Goal: Task Accomplishment & Management: Manage account settings

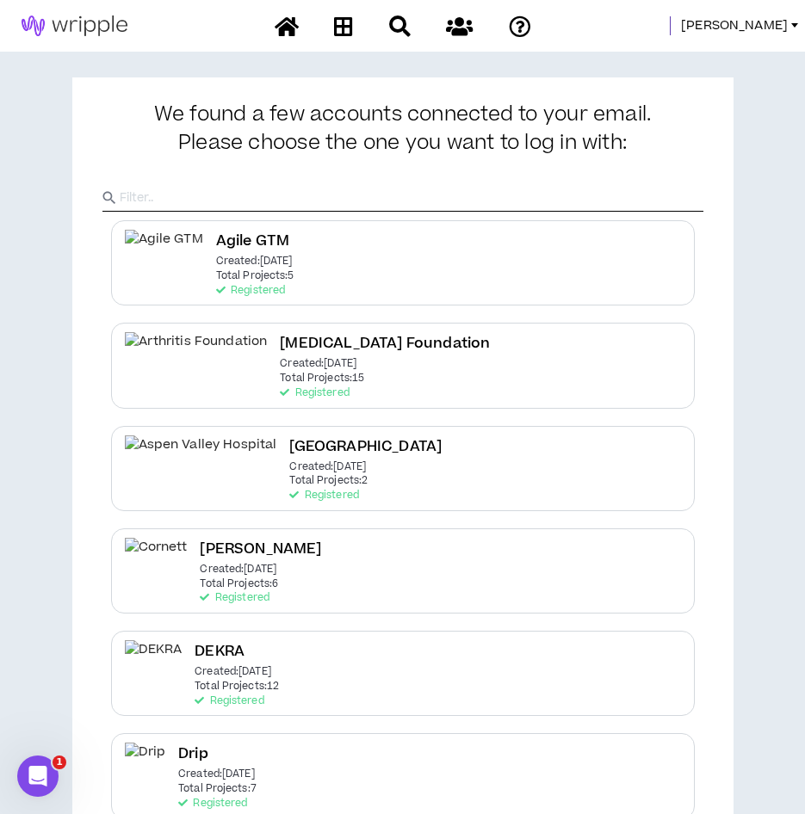
click at [768, 20] on span "Mason" at bounding box center [734, 25] width 107 height 19
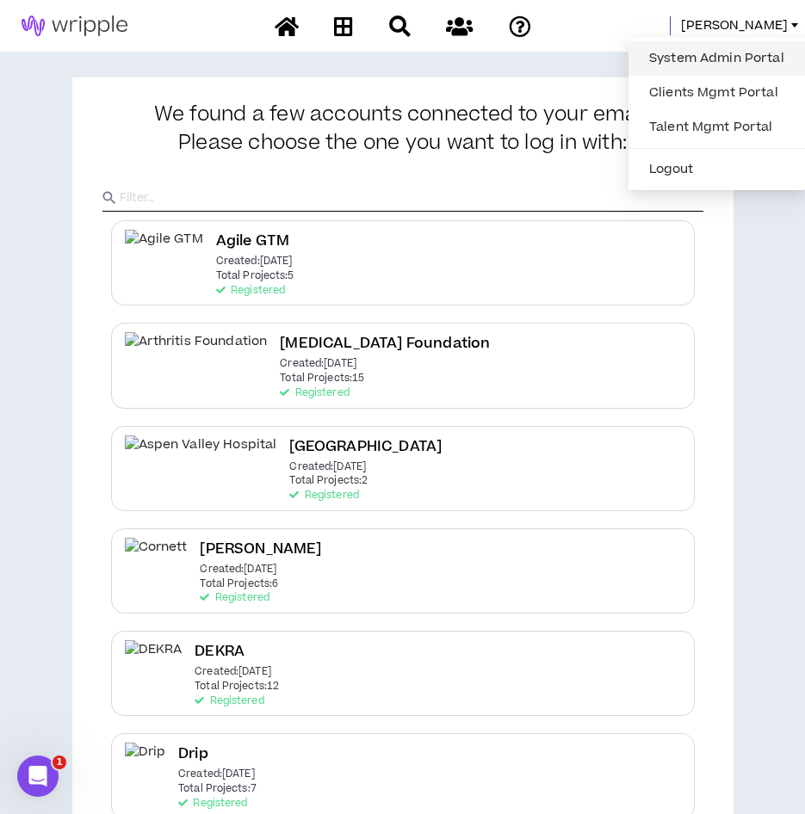
drag, startPoint x: 762, startPoint y: 31, endPoint x: 756, endPoint y: 63, distance: 32.4
click at [756, 63] on link "System Admin Portal" at bounding box center [717, 59] width 156 height 26
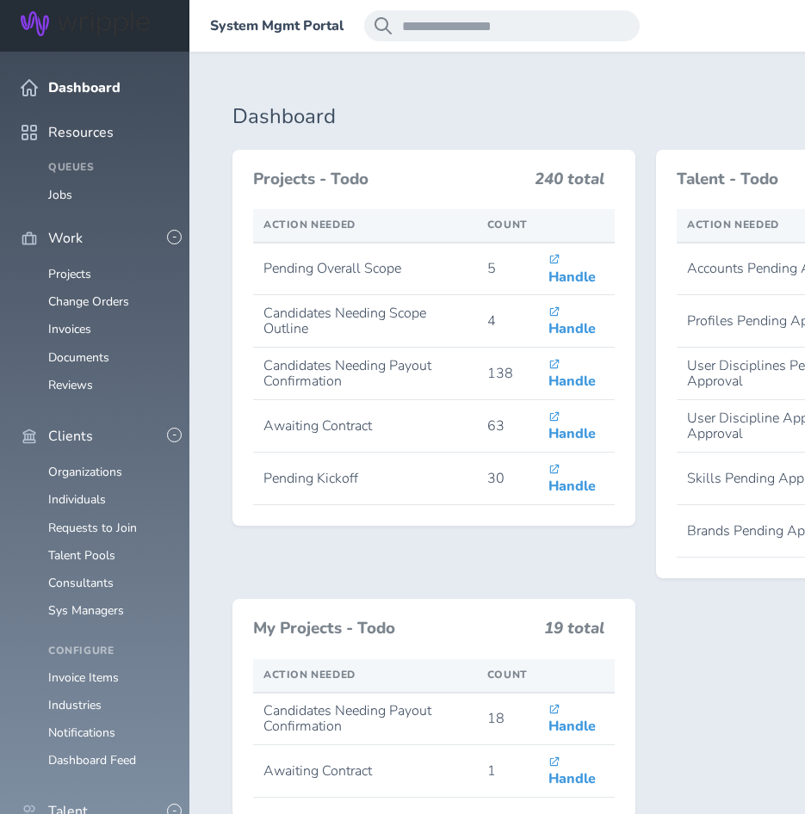
click at [210, 26] on span at bounding box center [210, 26] width 0 height 0
click at [79, 575] on link "Consultants" at bounding box center [80, 583] width 65 height 16
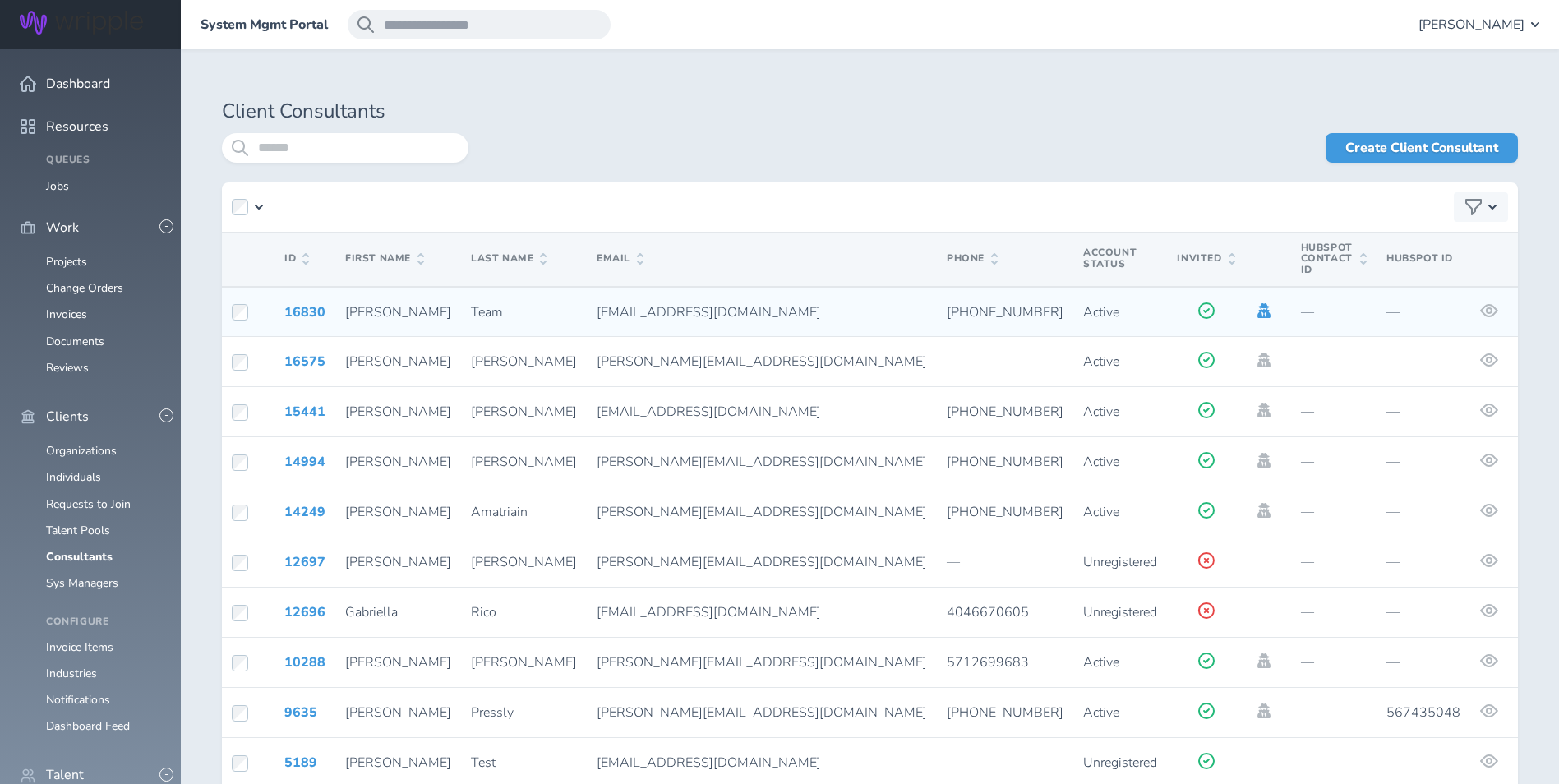
click at [780, 304] on icon at bounding box center [1265, 310] width 13 height 14
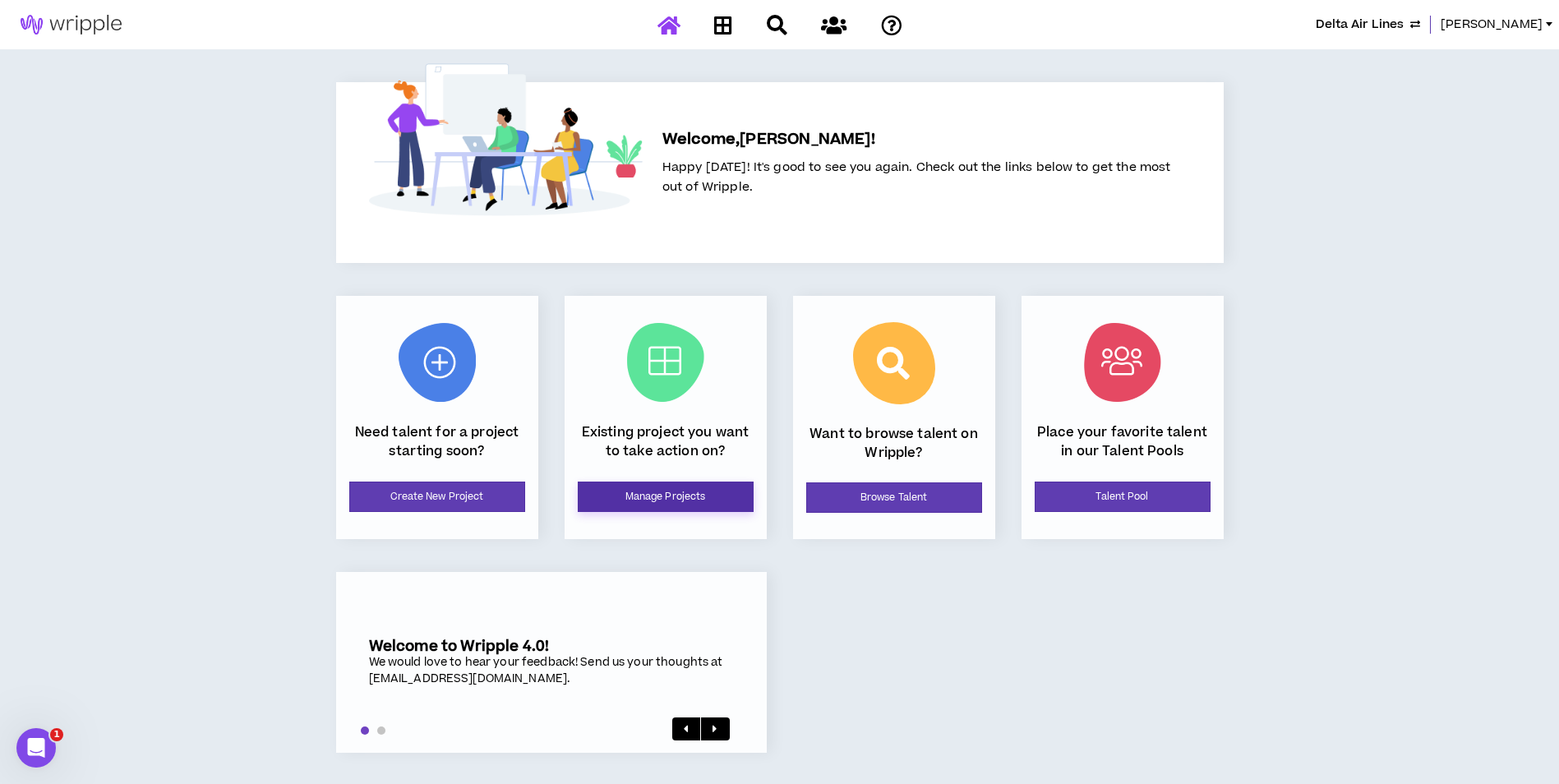
click at [691, 490] on link "Manage Projects" at bounding box center [666, 497] width 176 height 31
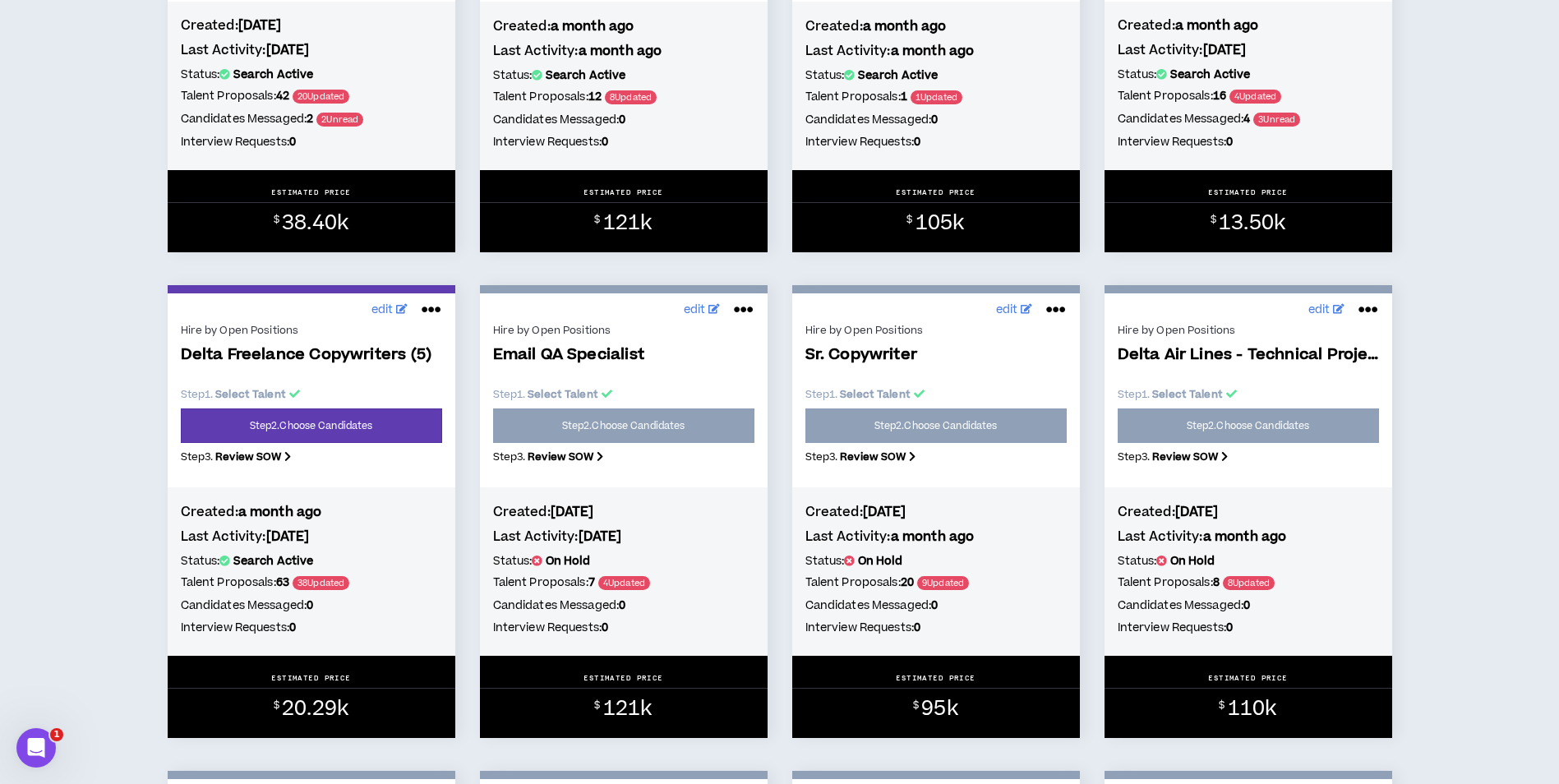
scroll to position [2054, 0]
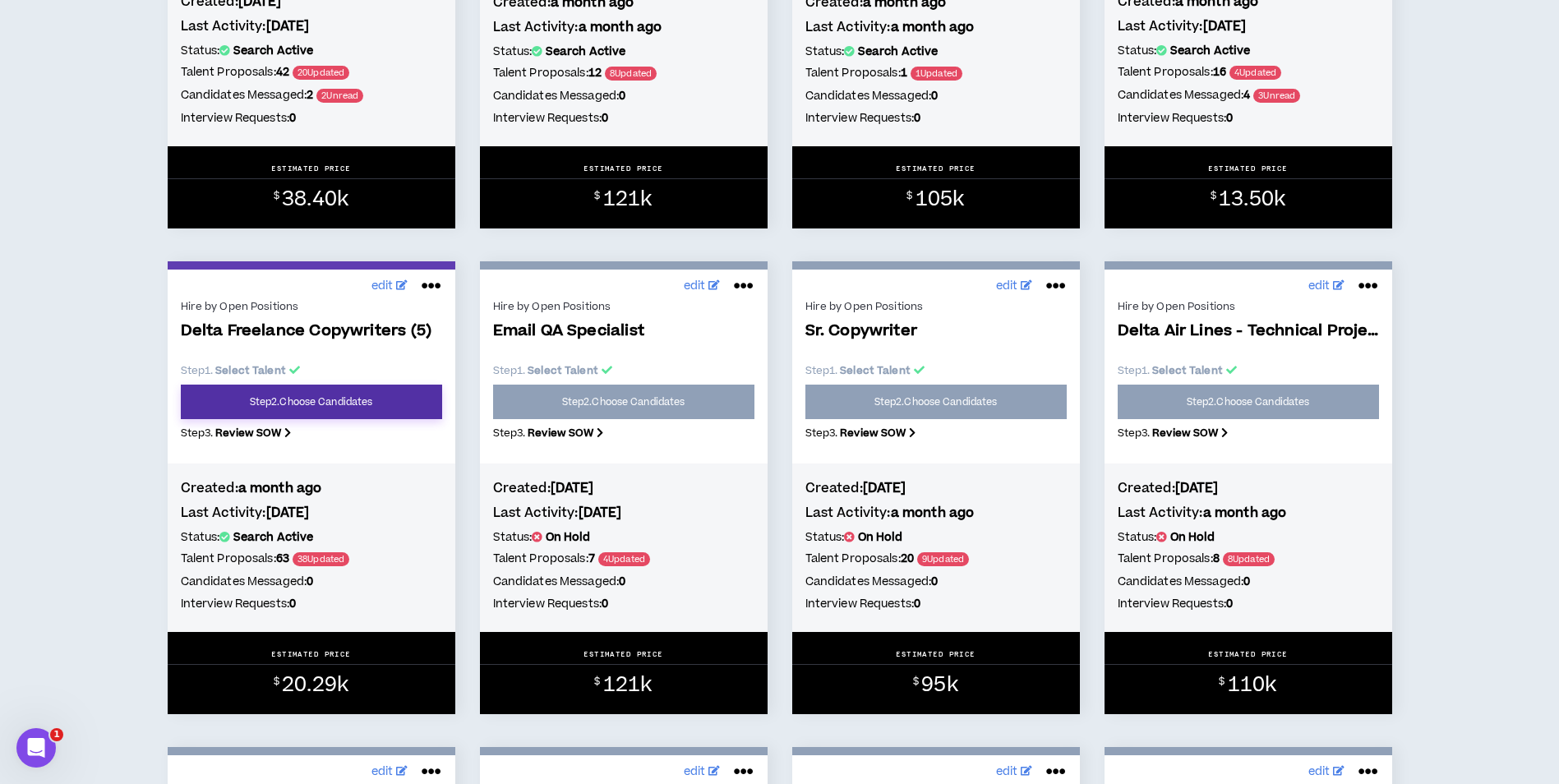
click at [352, 404] on link "Step 2 . Choose Candidates" at bounding box center [311, 402] width 262 height 34
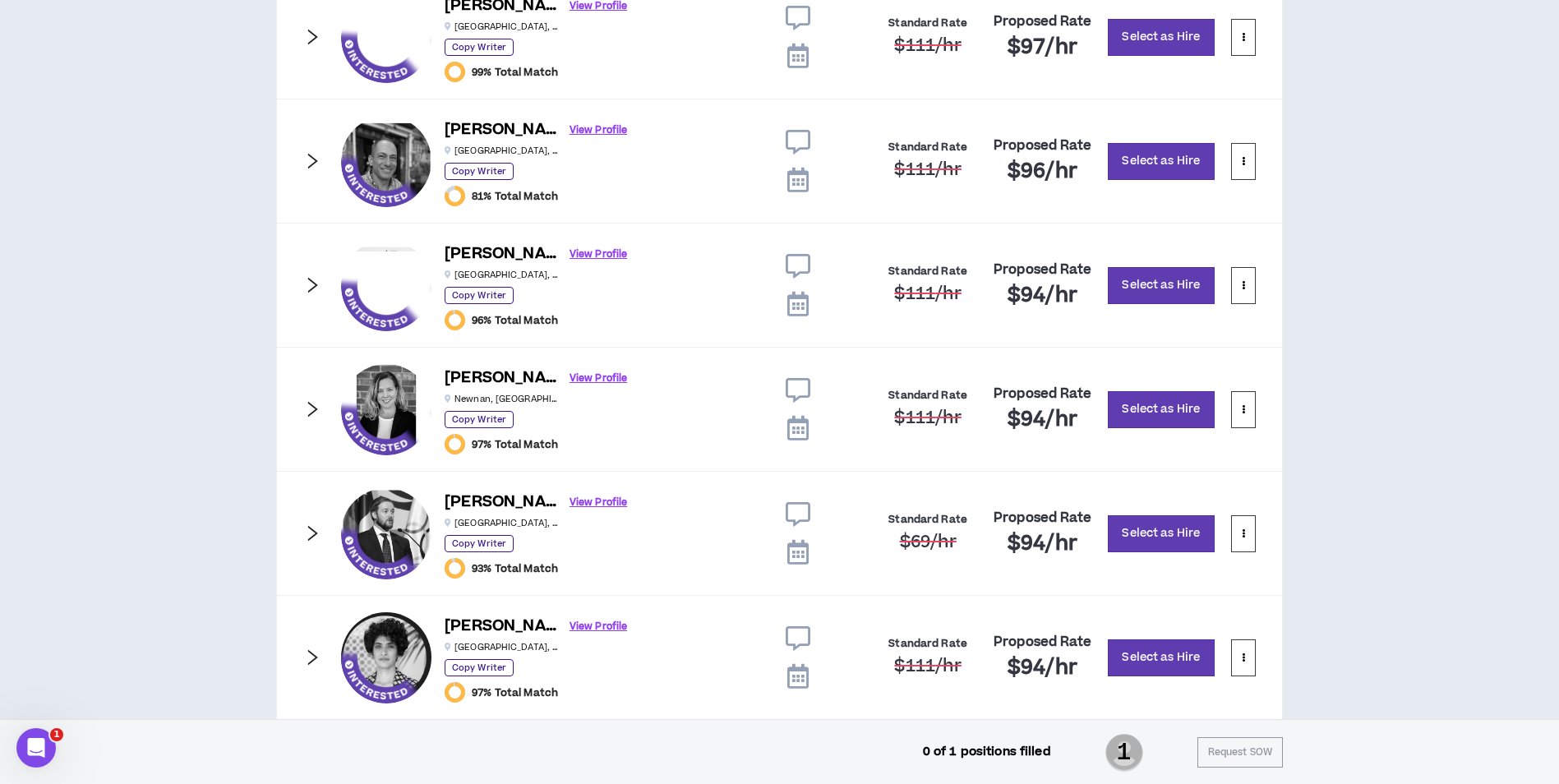
scroll to position [1642, 0]
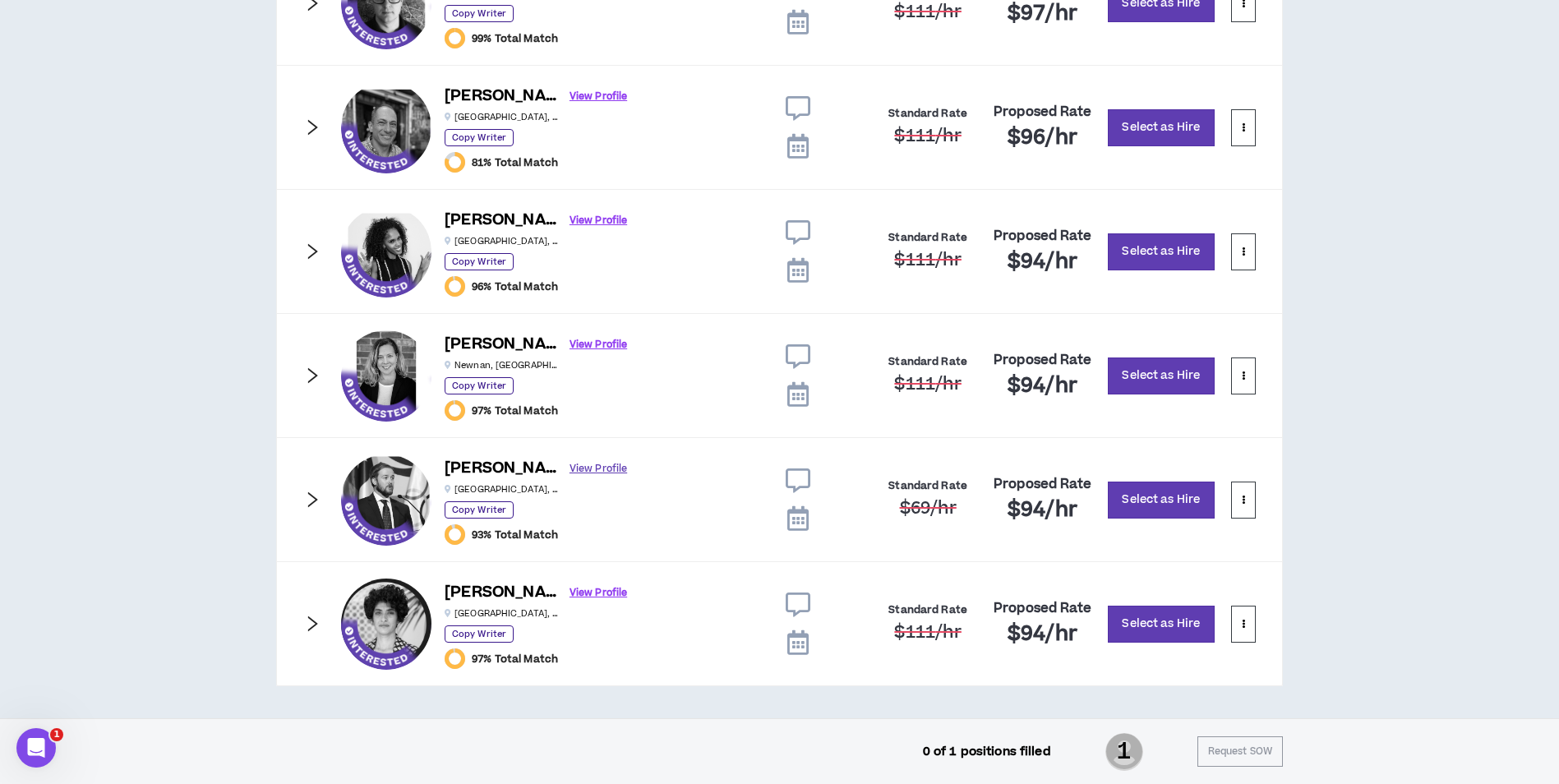
click at [569, 473] on link "View Profile" at bounding box center [598, 469] width 57 height 29
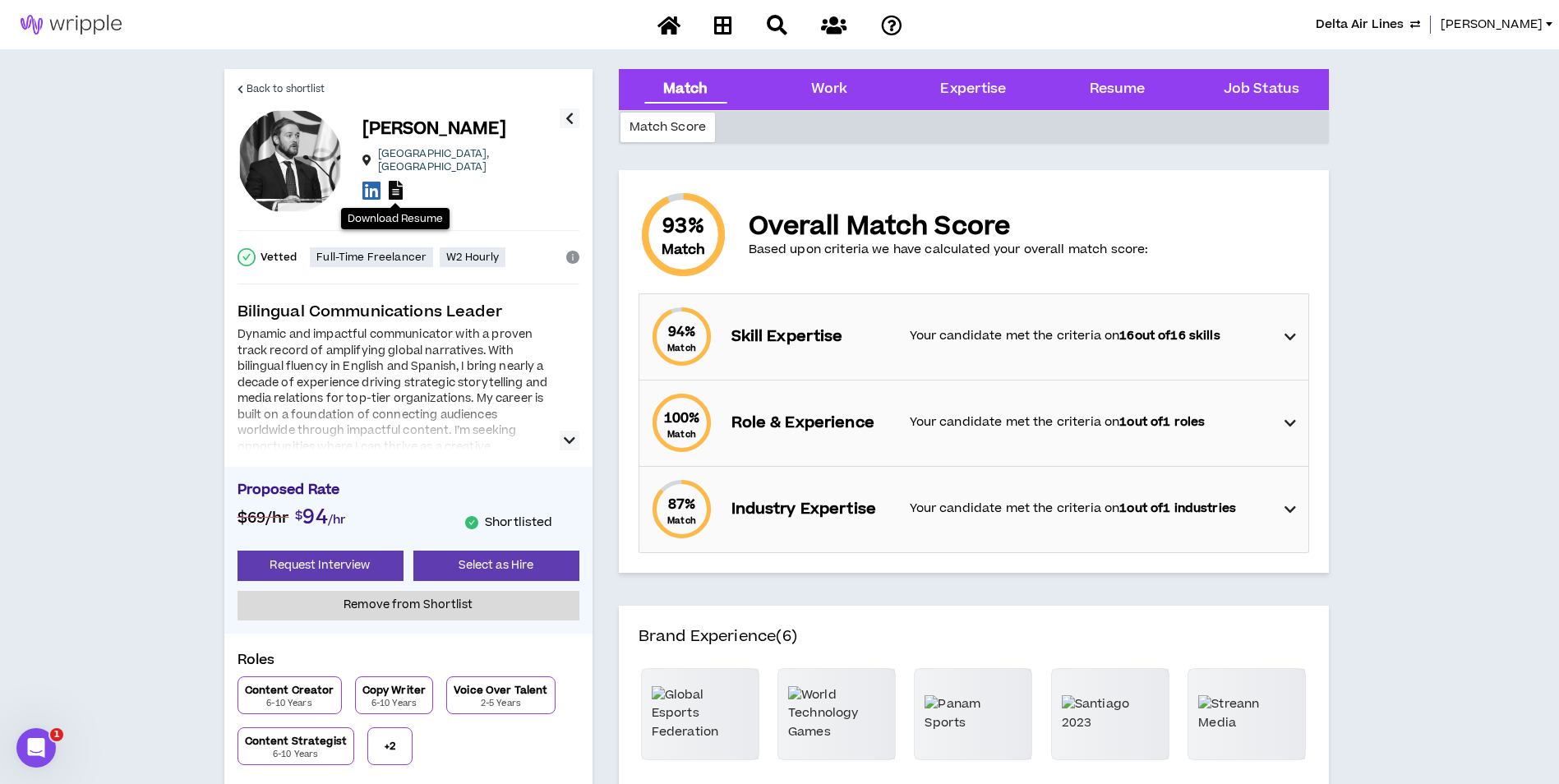
click at [397, 188] on icon at bounding box center [395, 190] width 14 height 19
click at [313, 95] on span "Back to shortlist" at bounding box center [286, 89] width 79 height 15
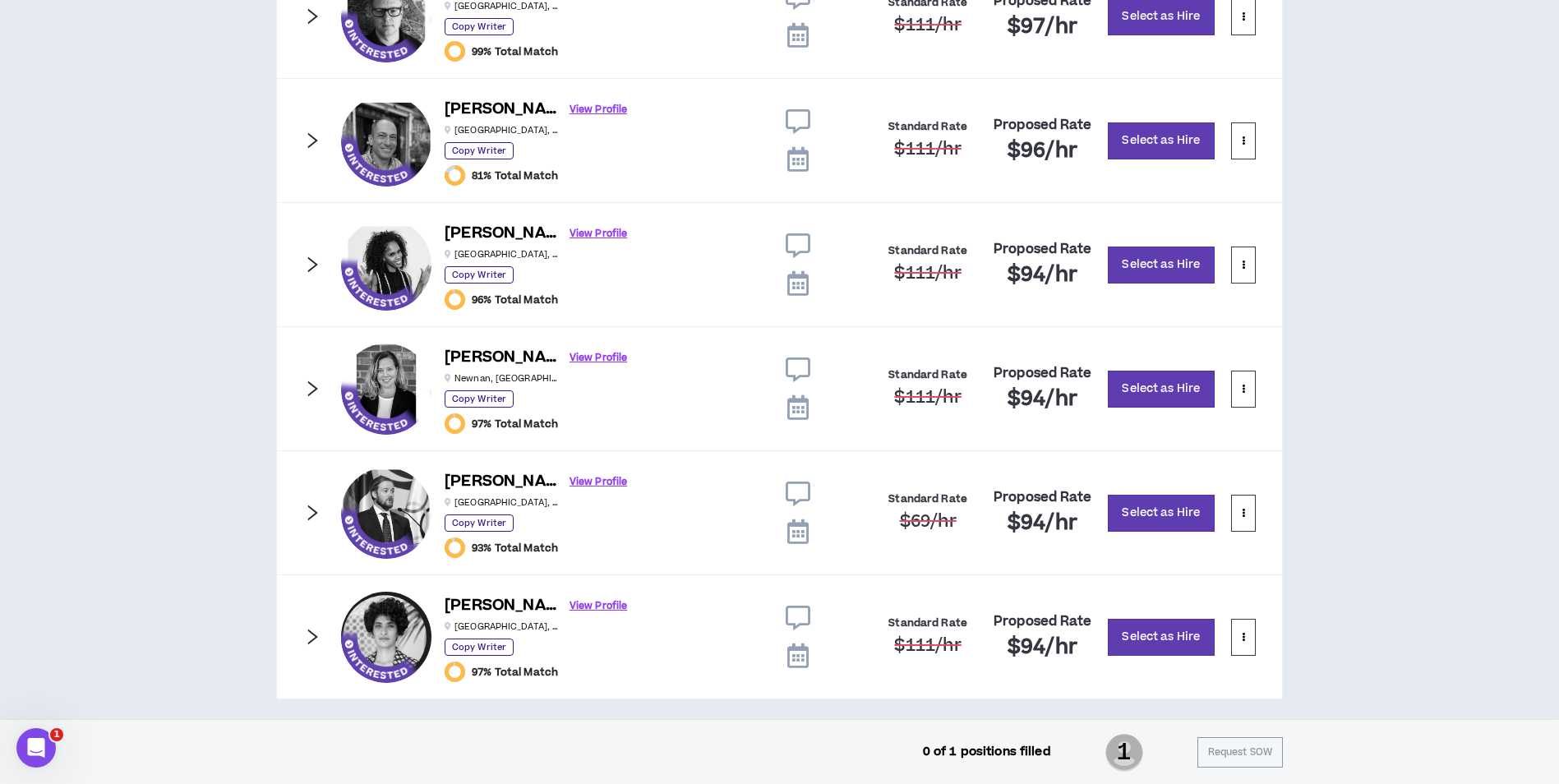
scroll to position [1642, 0]
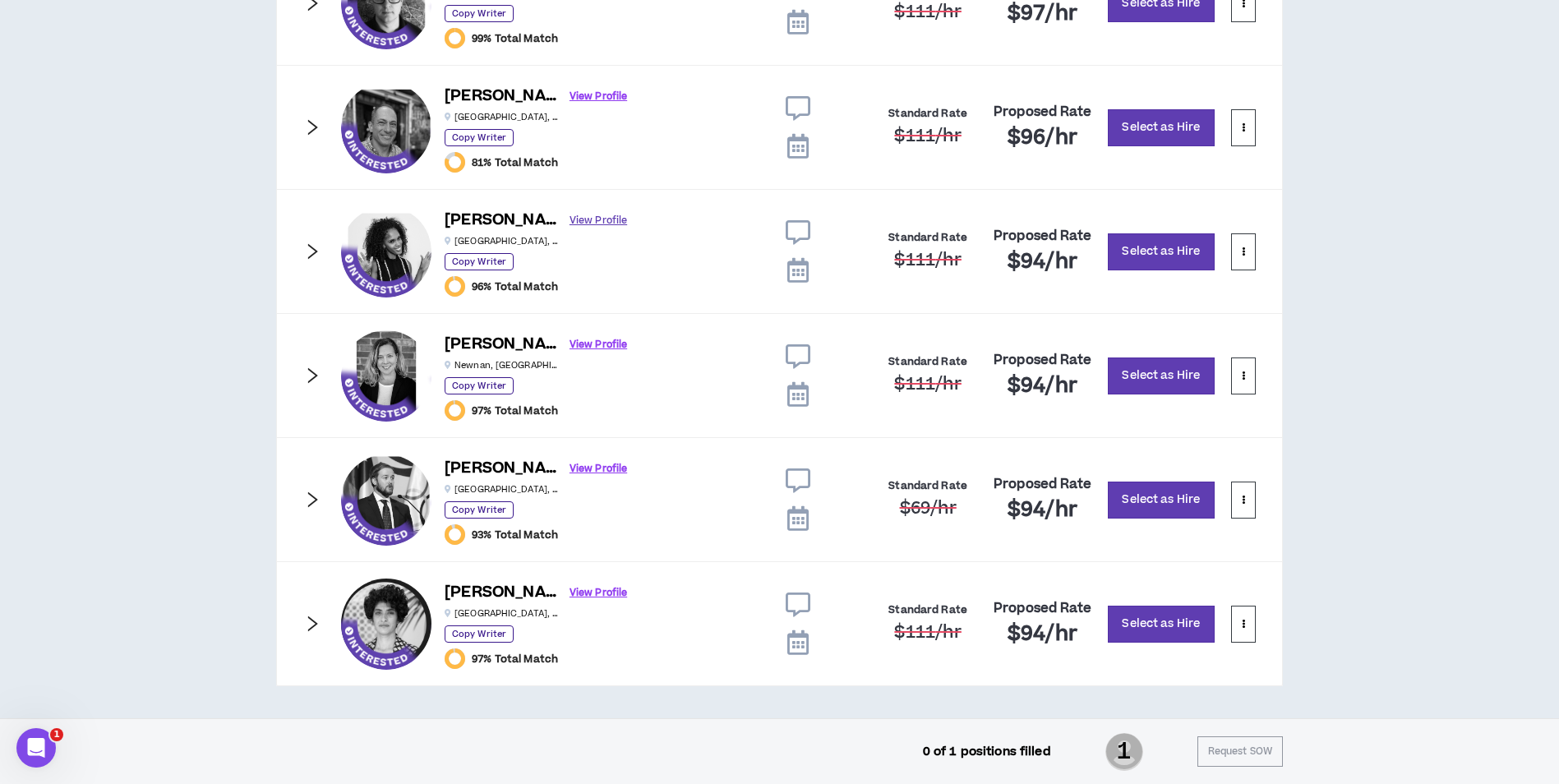
click at [569, 218] on link "View Profile" at bounding box center [598, 221] width 57 height 29
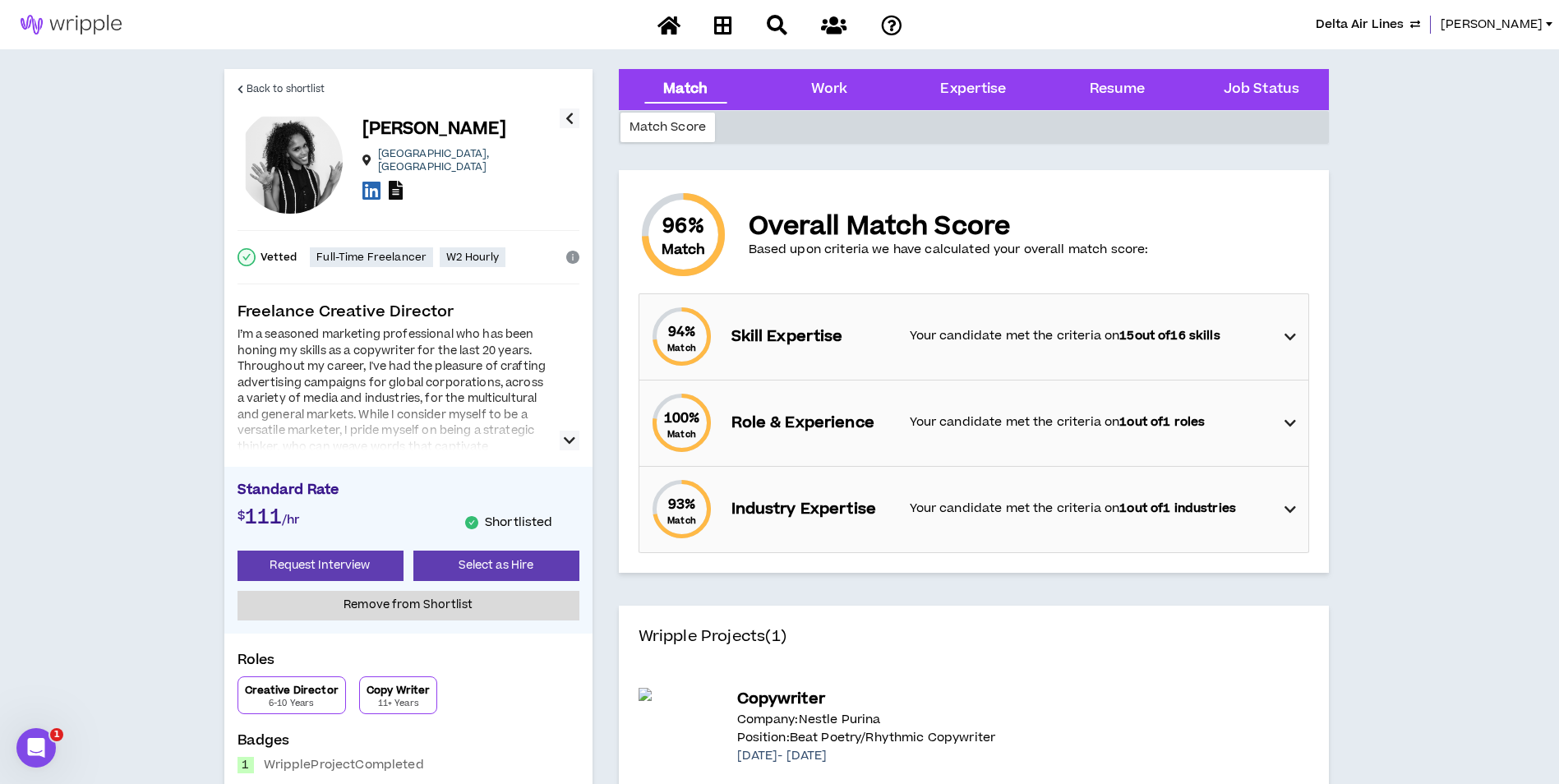
click at [398, 188] on icon at bounding box center [395, 190] width 14 height 19
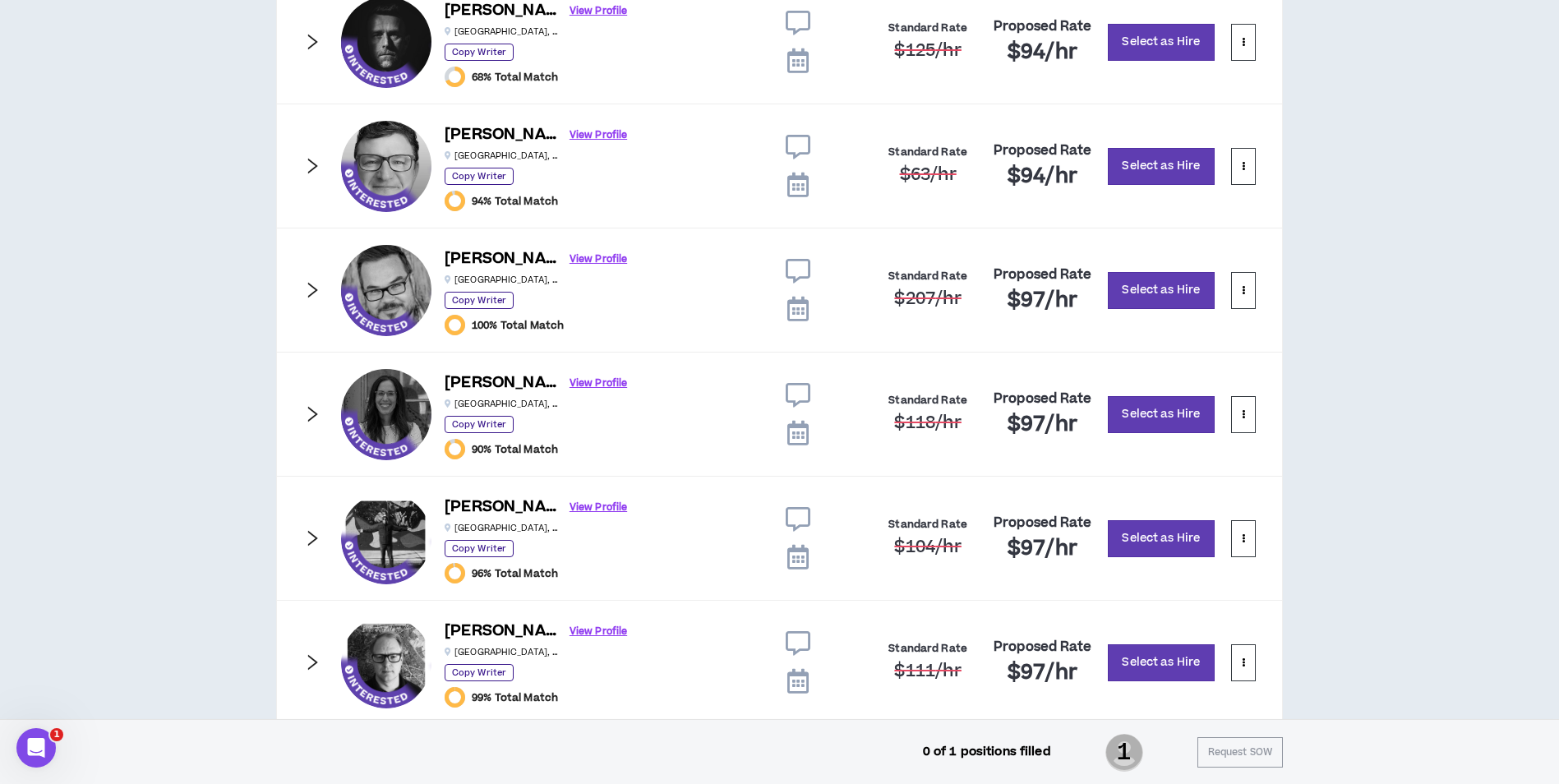
scroll to position [985, 0]
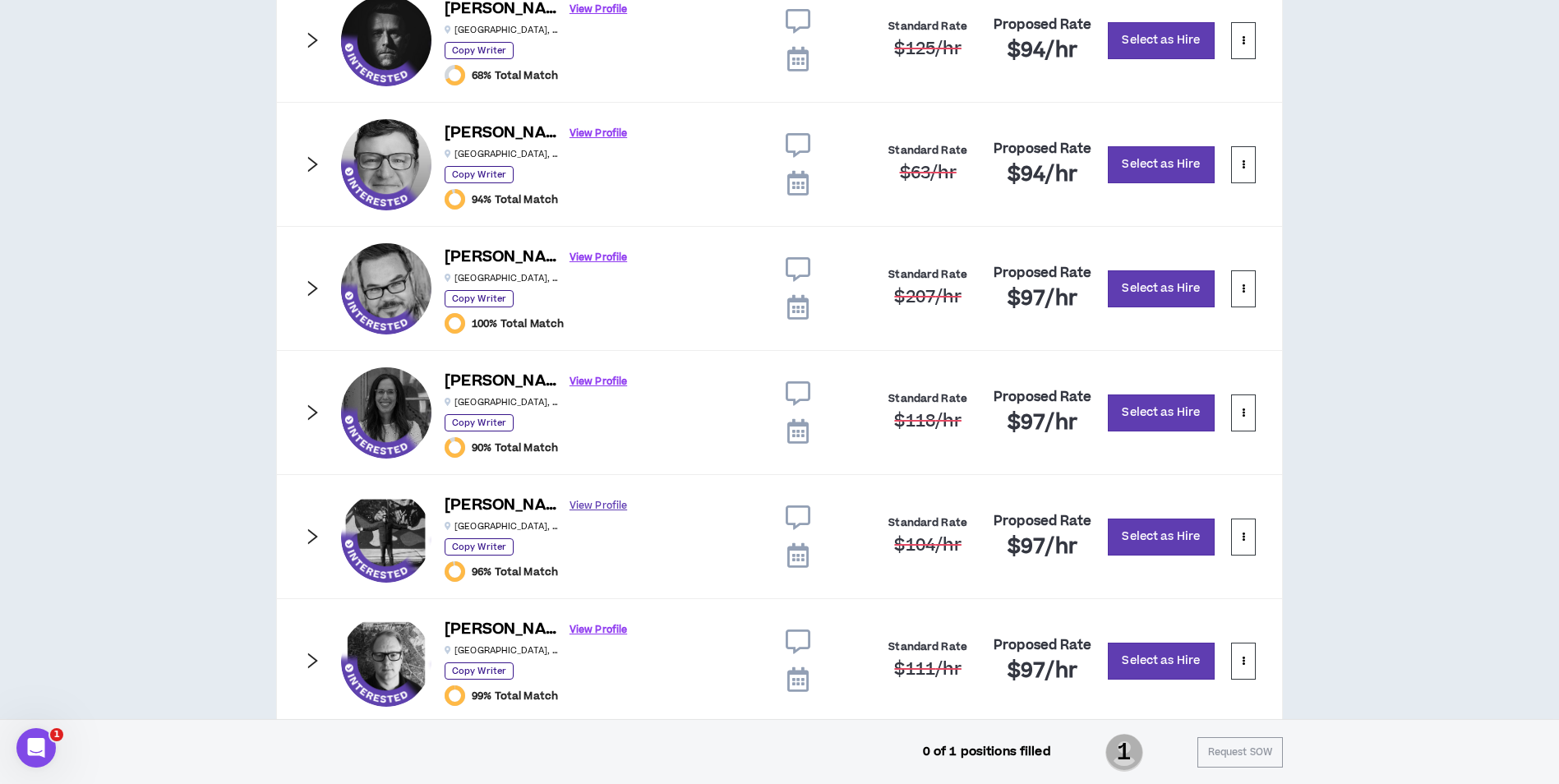
click at [569, 503] on link "View Profile" at bounding box center [598, 506] width 57 height 29
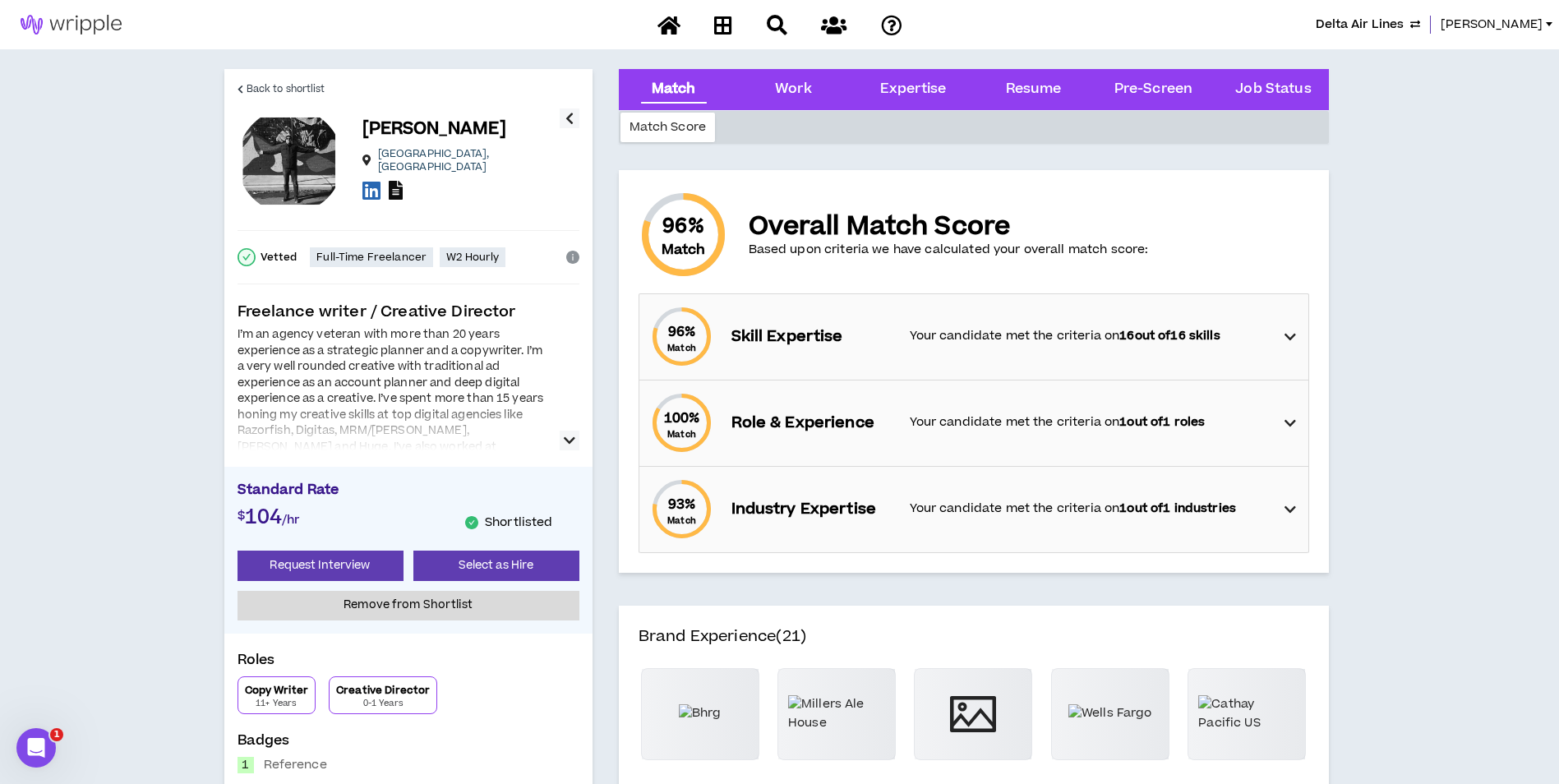
click at [394, 180] on icon at bounding box center [395, 190] width 14 height 19
click at [309, 81] on span "Back to shortlist" at bounding box center [286, 89] width 79 height 15
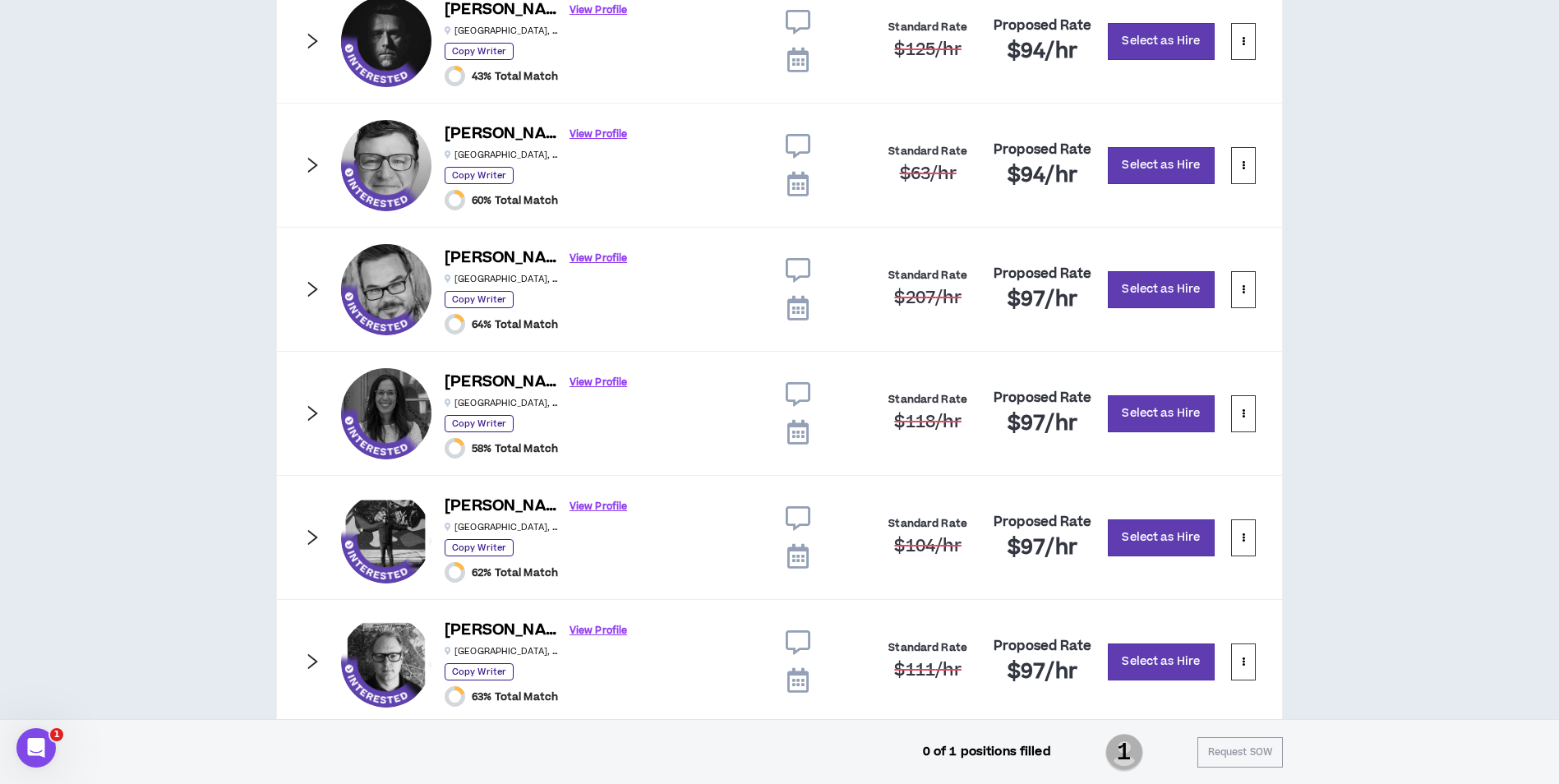
scroll to position [985, 0]
click at [569, 386] on link "View Profile" at bounding box center [598, 382] width 57 height 29
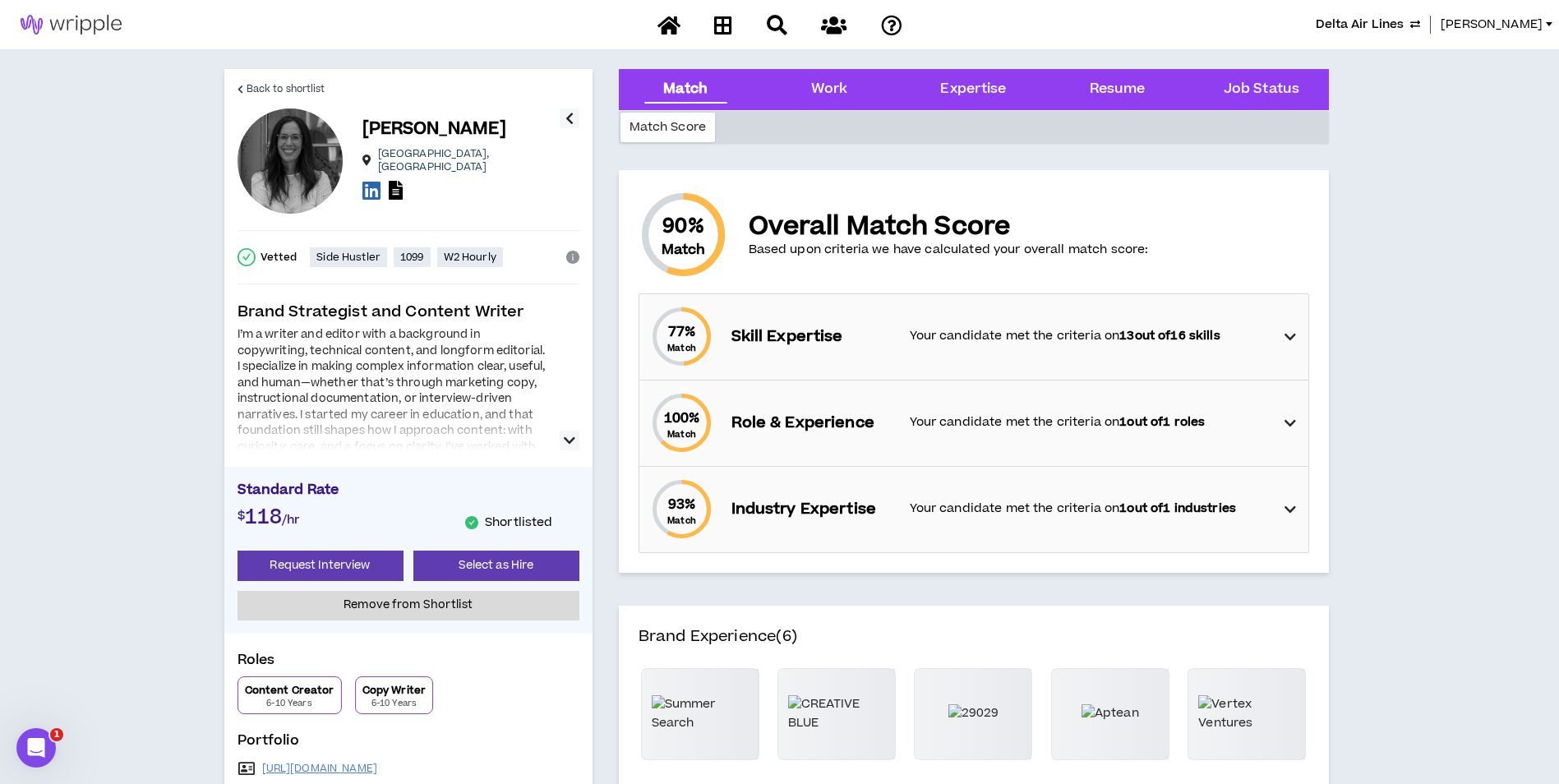
click at [411, 188] on div at bounding box center [460, 191] width 198 height 24
click at [397, 184] on icon at bounding box center [395, 190] width 14 height 19
click at [727, 30] on icon at bounding box center [723, 25] width 18 height 21
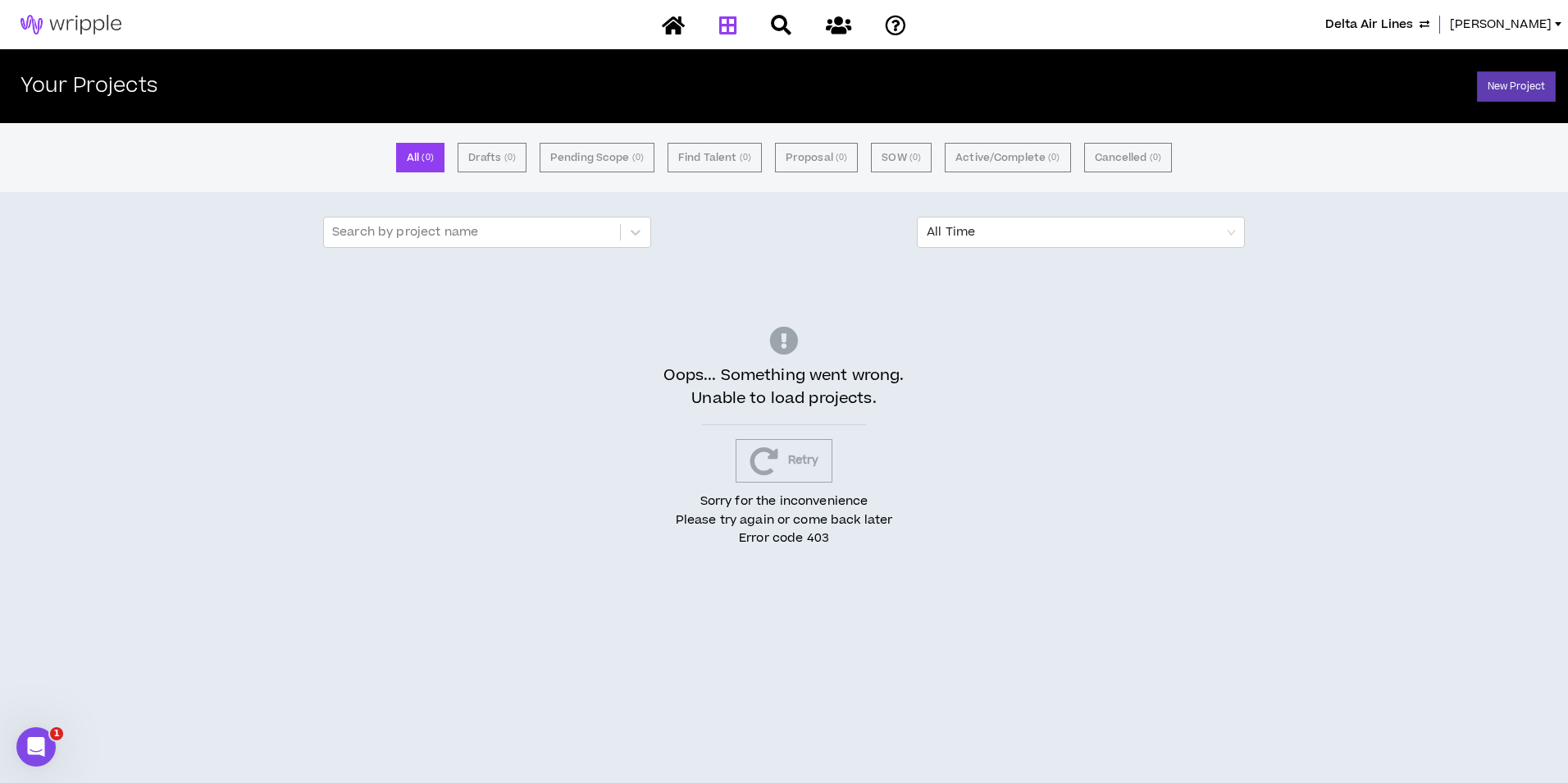
click at [779, 477] on button "Retry" at bounding box center [784, 461] width 97 height 44
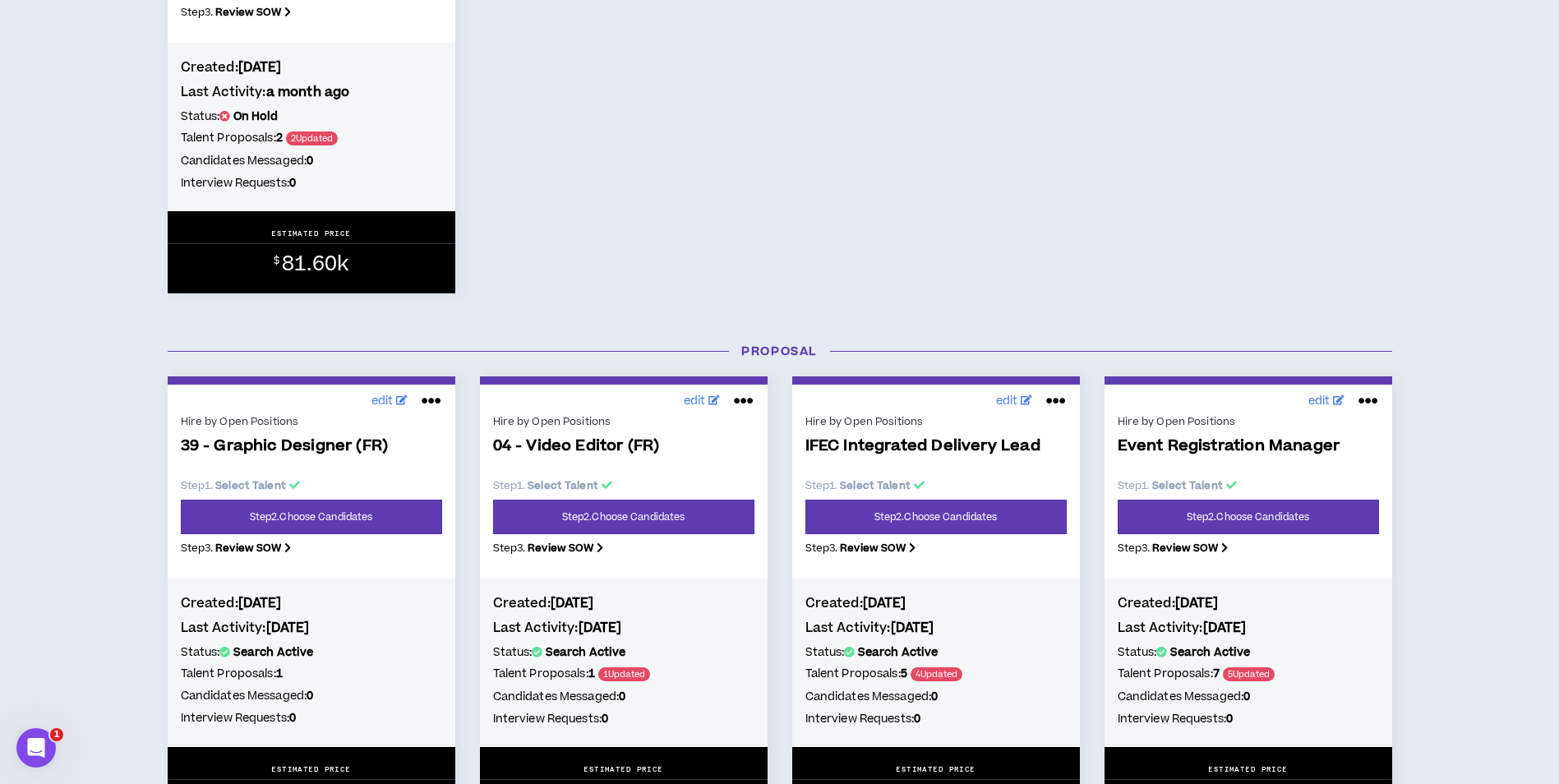
scroll to position [986, 0]
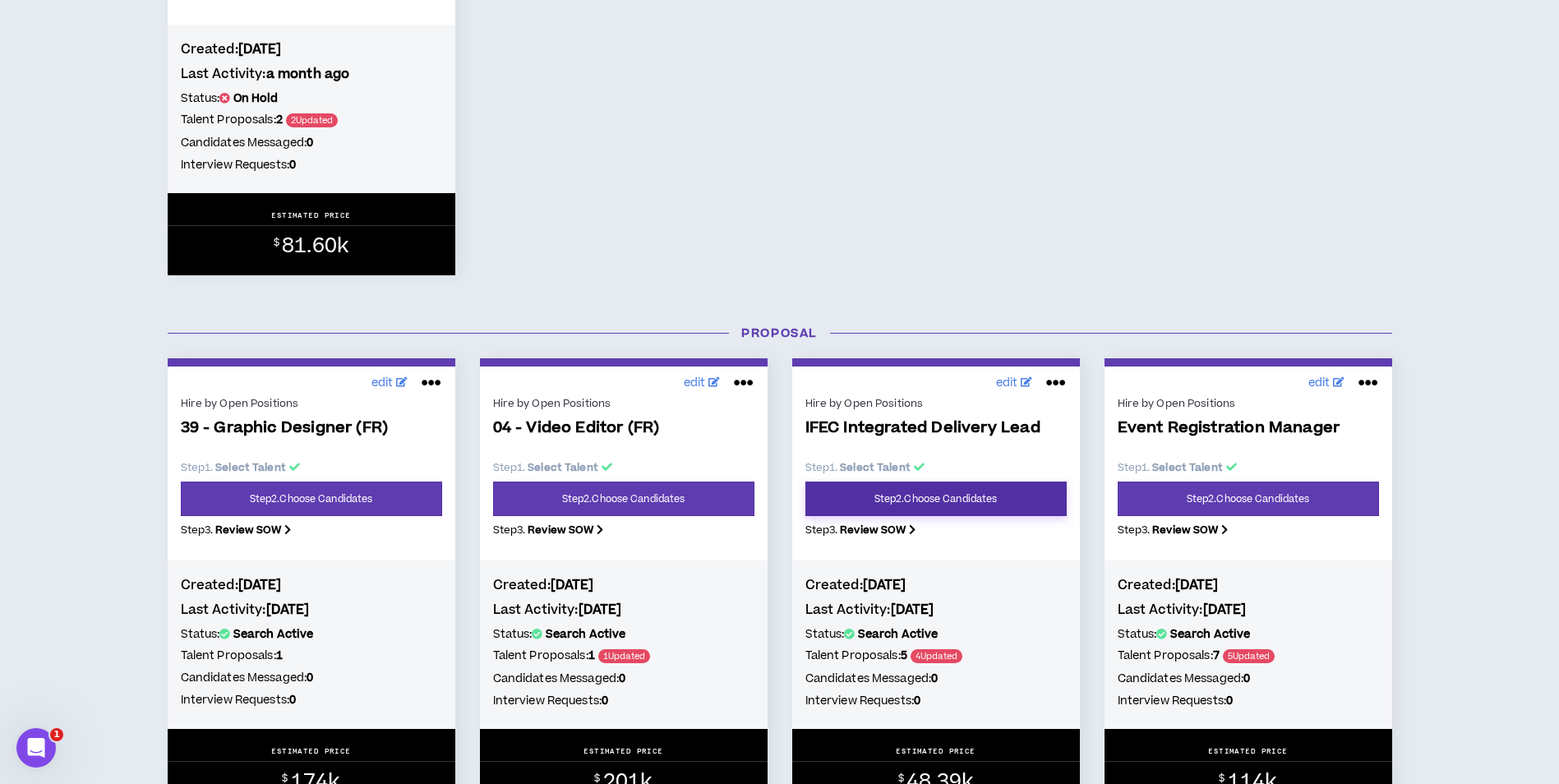
click at [1008, 494] on link "Step 2 . Choose Candidates" at bounding box center [936, 498] width 262 height 34
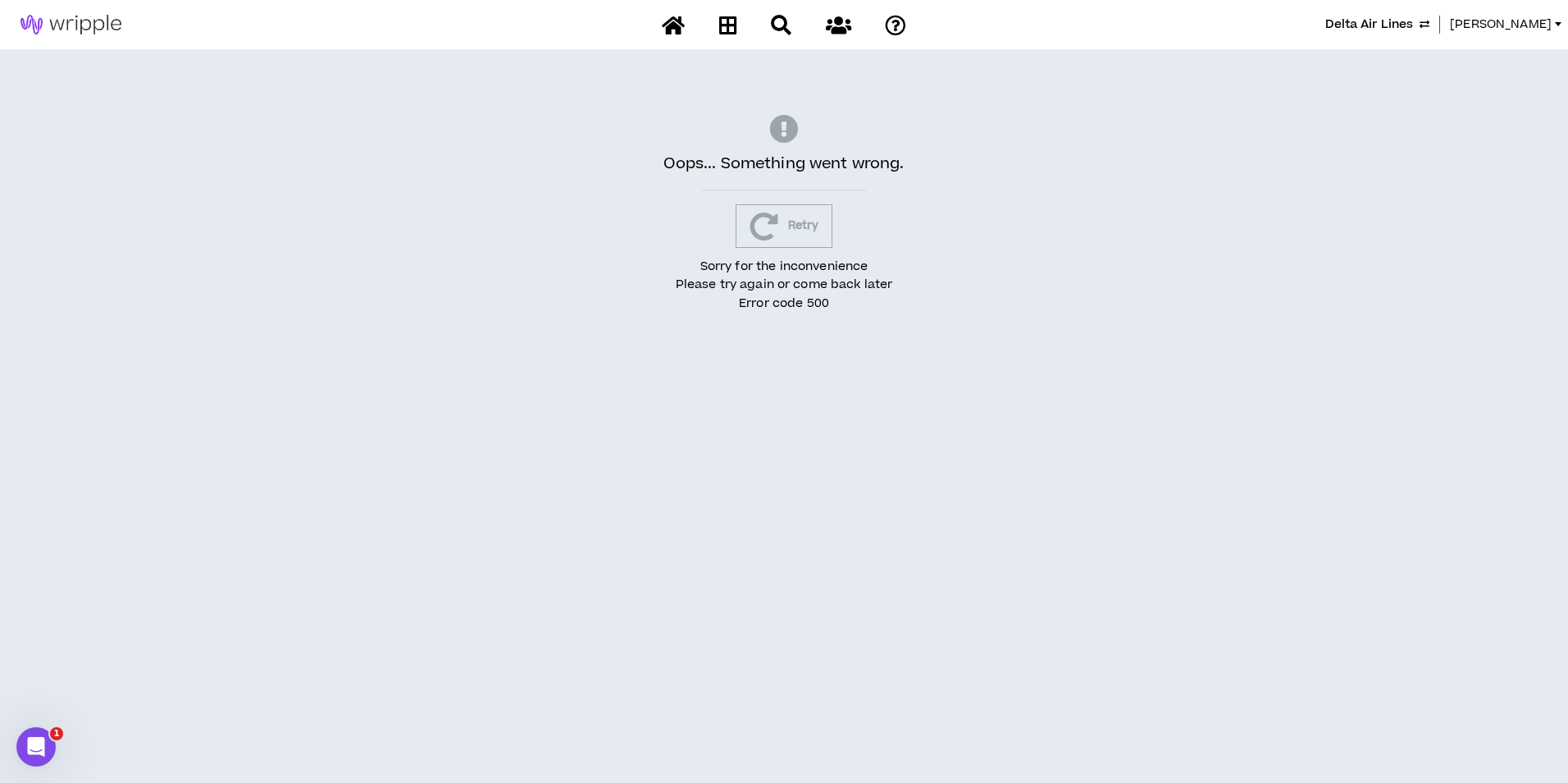
click at [812, 223] on button "Retry" at bounding box center [784, 226] width 97 height 44
click at [1497, 14] on div "Delta Air Lines Lauren-Bridget" at bounding box center [784, 25] width 1568 height 50
click at [1493, 23] on span "[PERSON_NAME]" at bounding box center [1500, 24] width 102 height 18
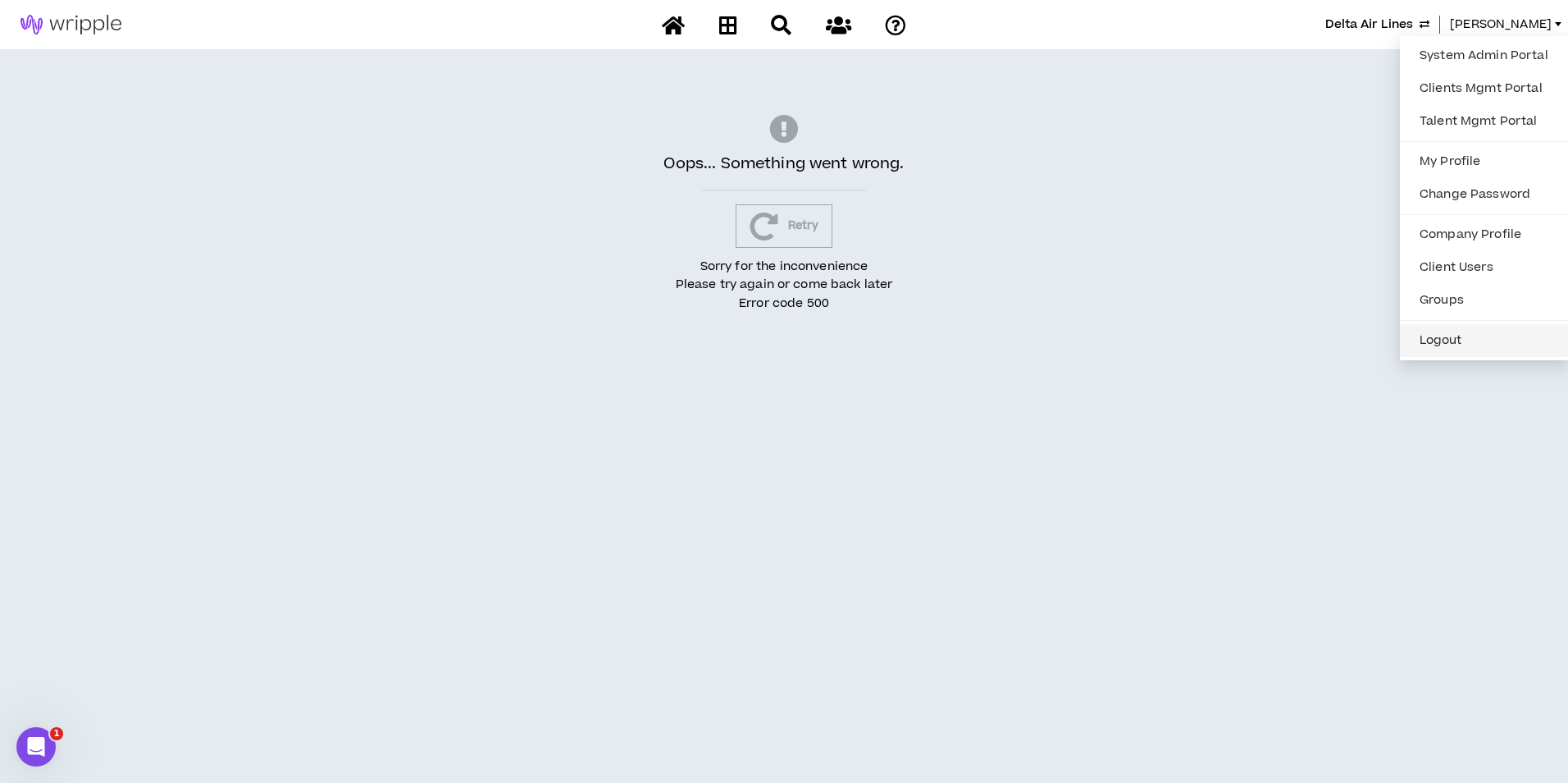
click at [1494, 350] on button "Logout" at bounding box center [1484, 340] width 149 height 25
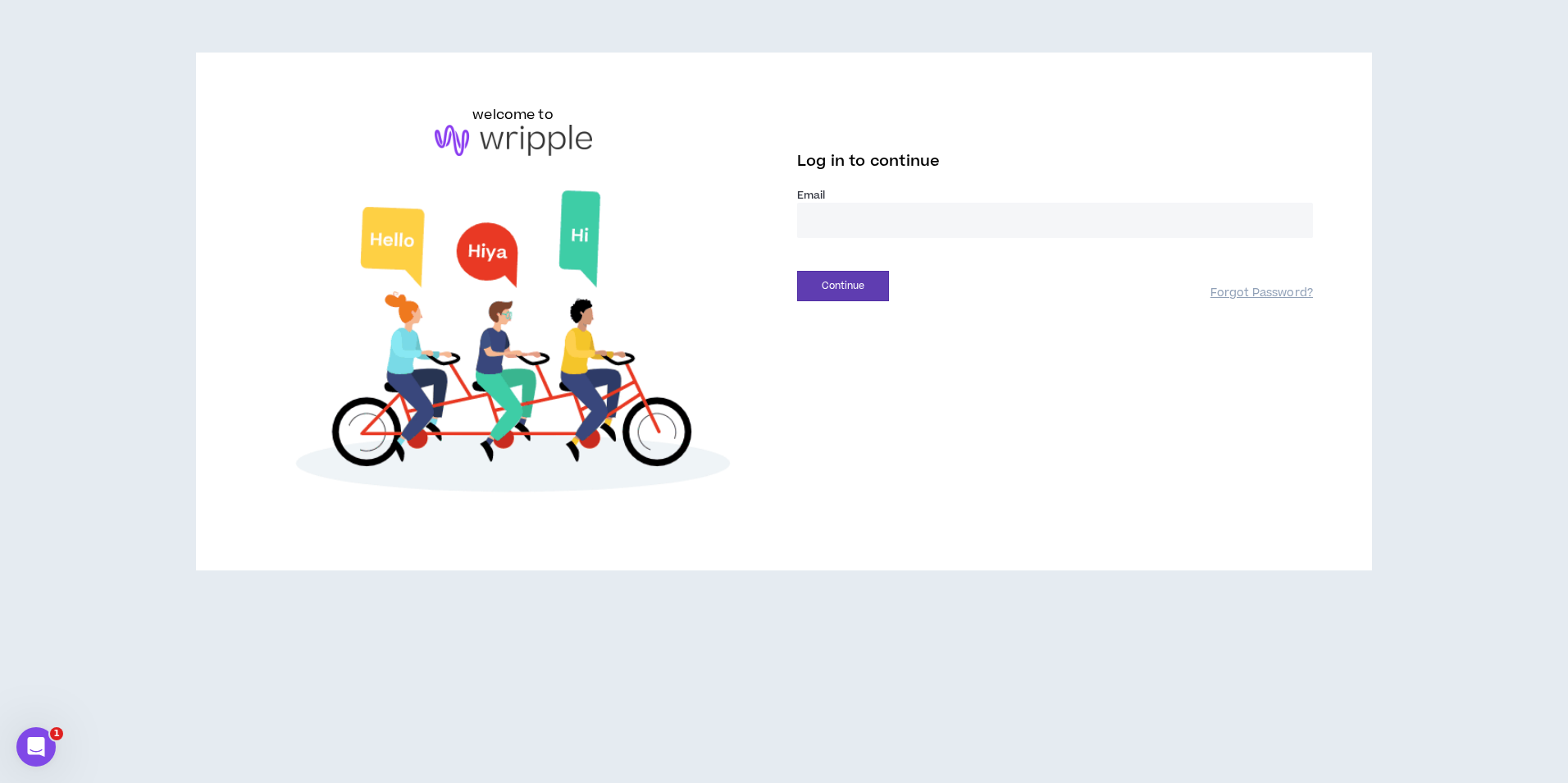
click at [845, 269] on div "Continue Forgot Password?" at bounding box center [1054, 280] width 516 height 42
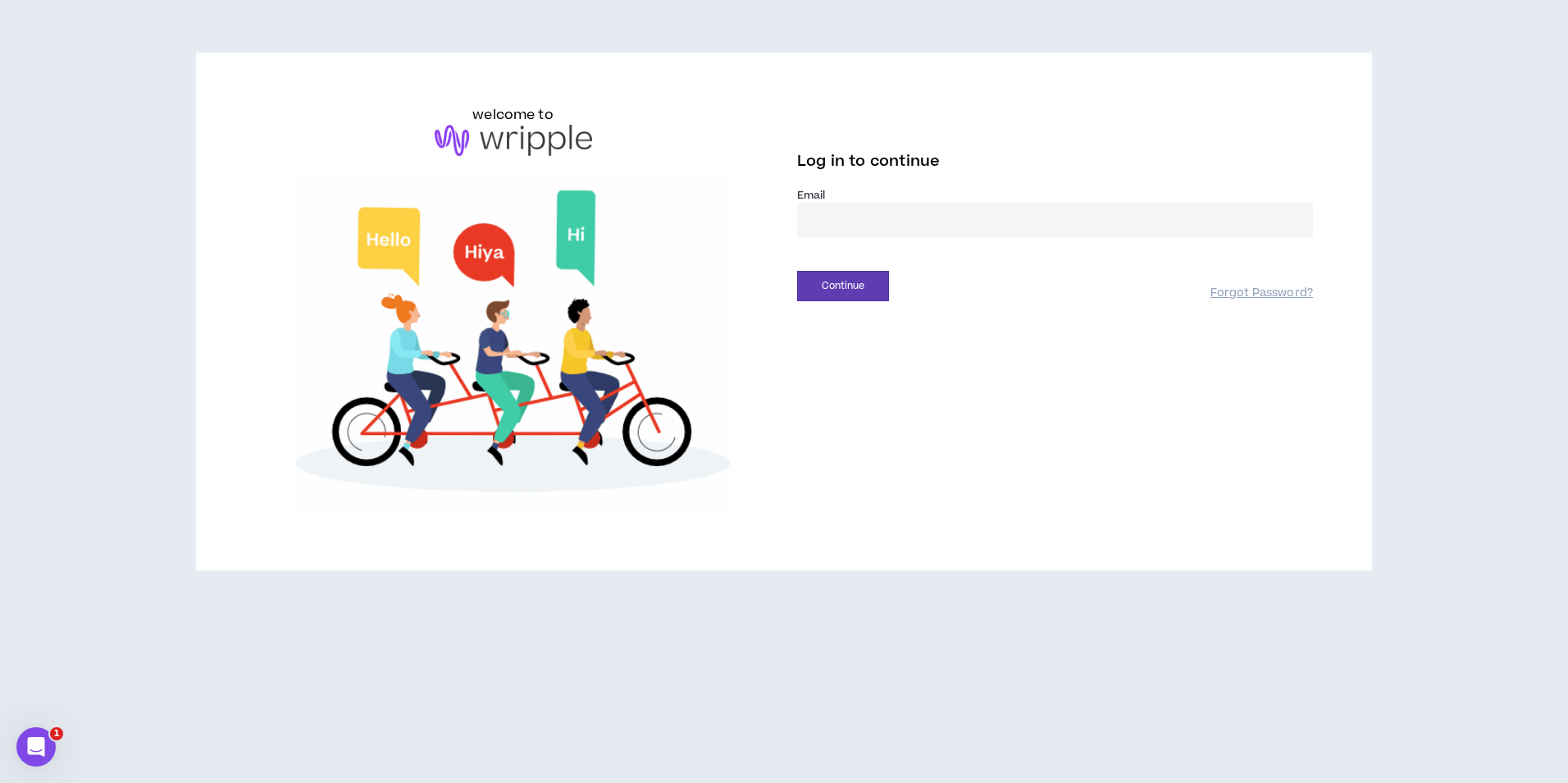
click at [859, 227] on input "email" at bounding box center [1054, 220] width 516 height 35
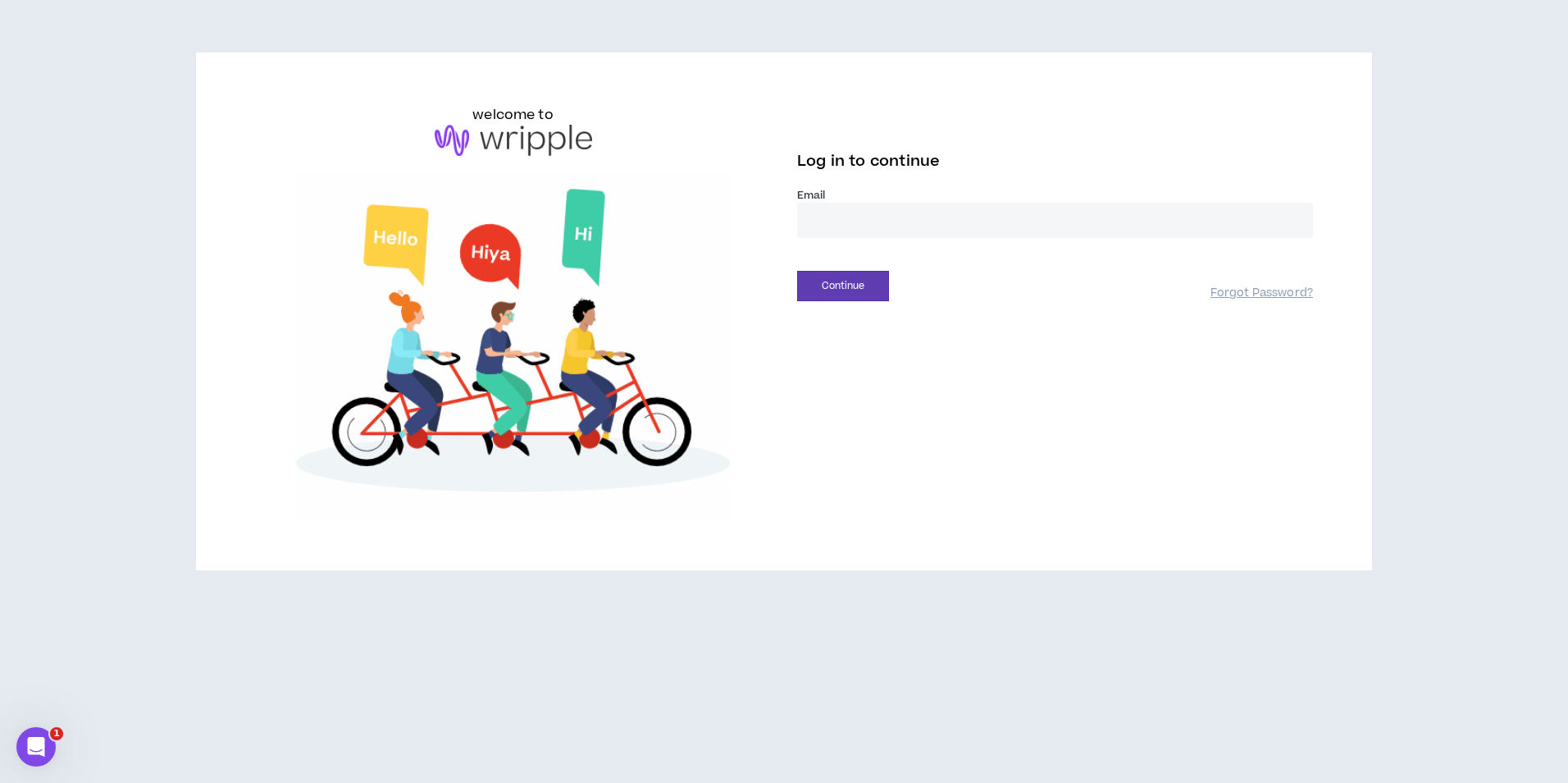
type input "**********"
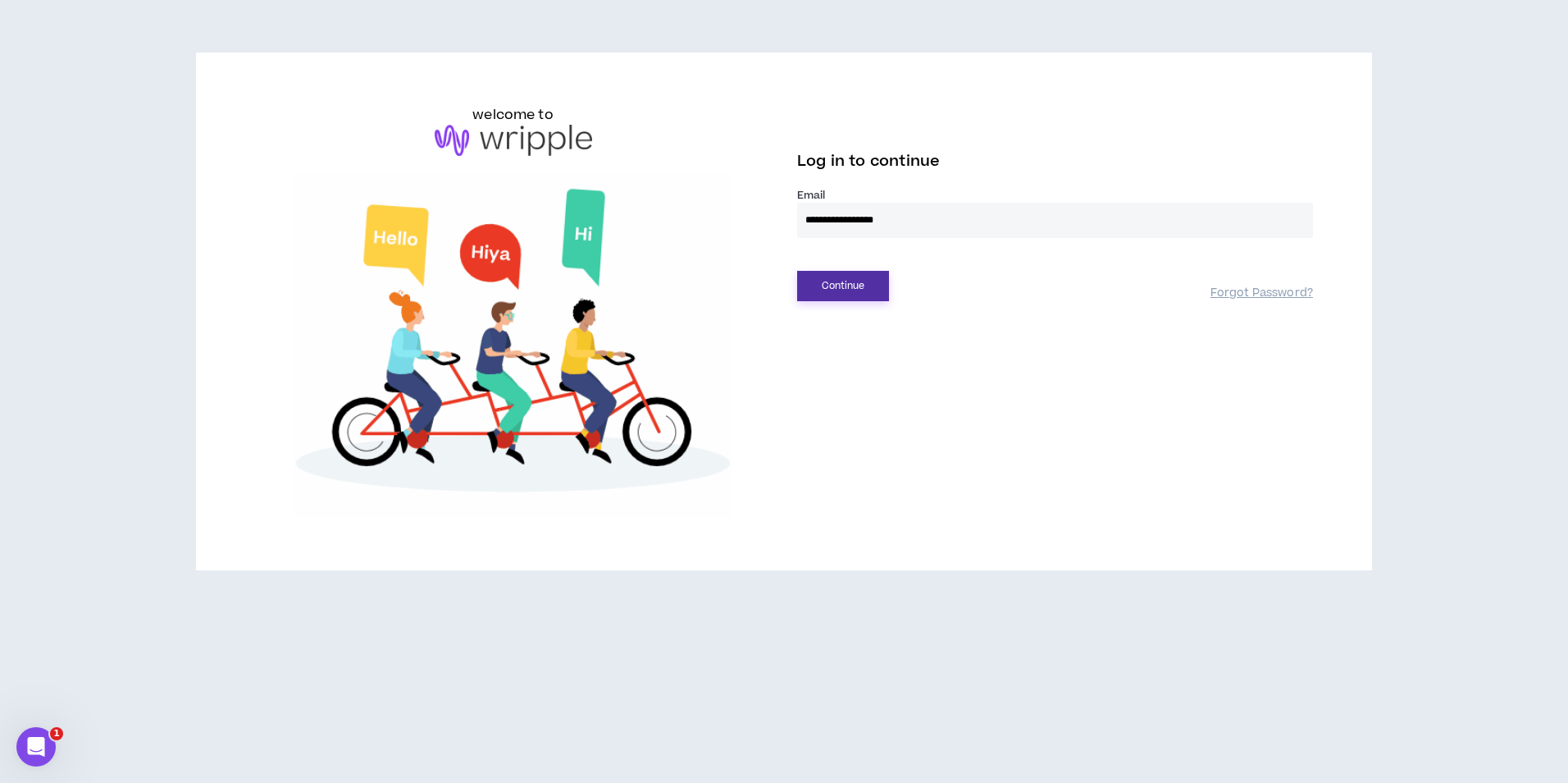
click at [868, 295] on button "Continue" at bounding box center [843, 286] width 92 height 31
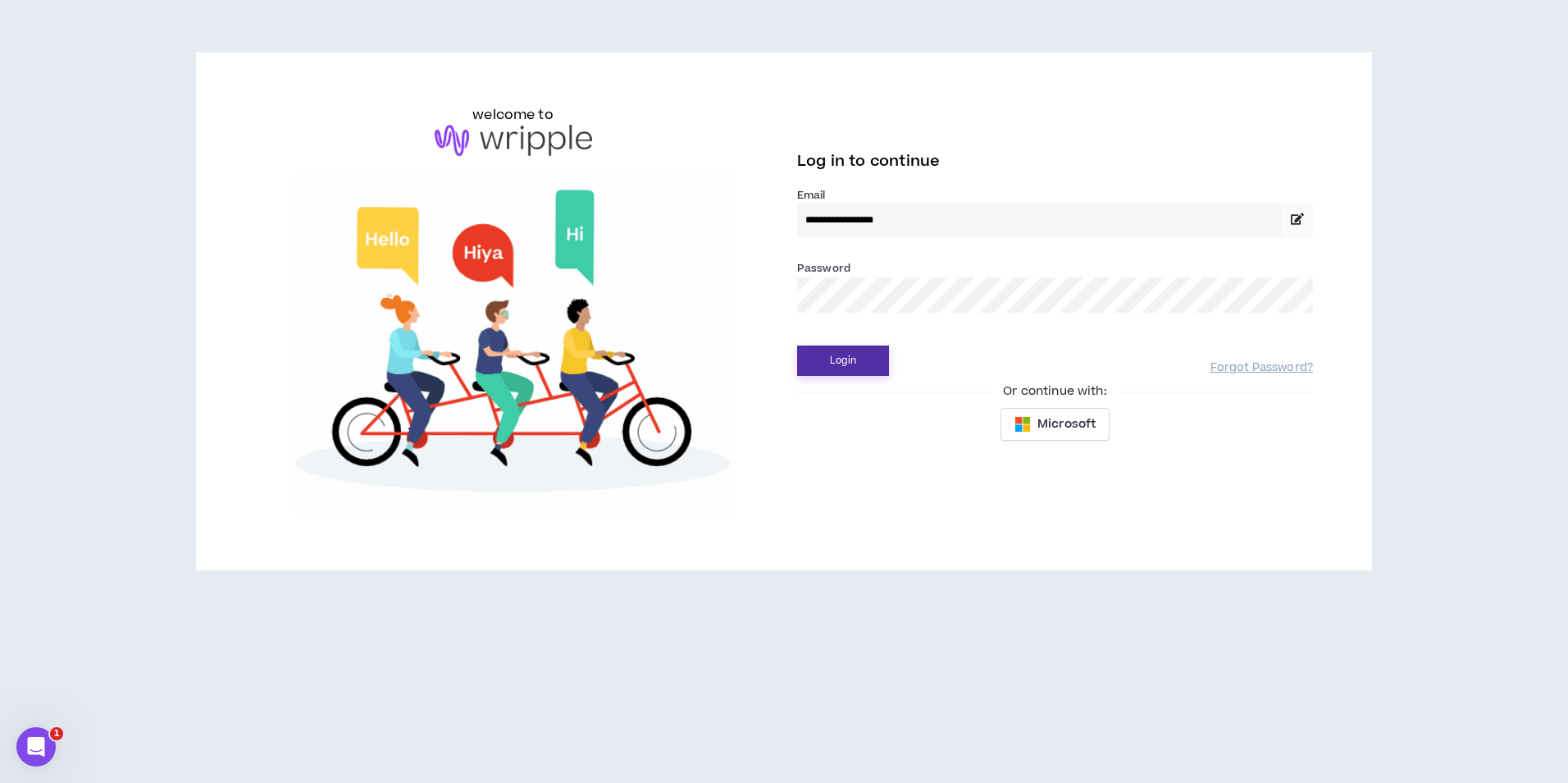
click at [867, 351] on button "Login" at bounding box center [843, 361] width 92 height 31
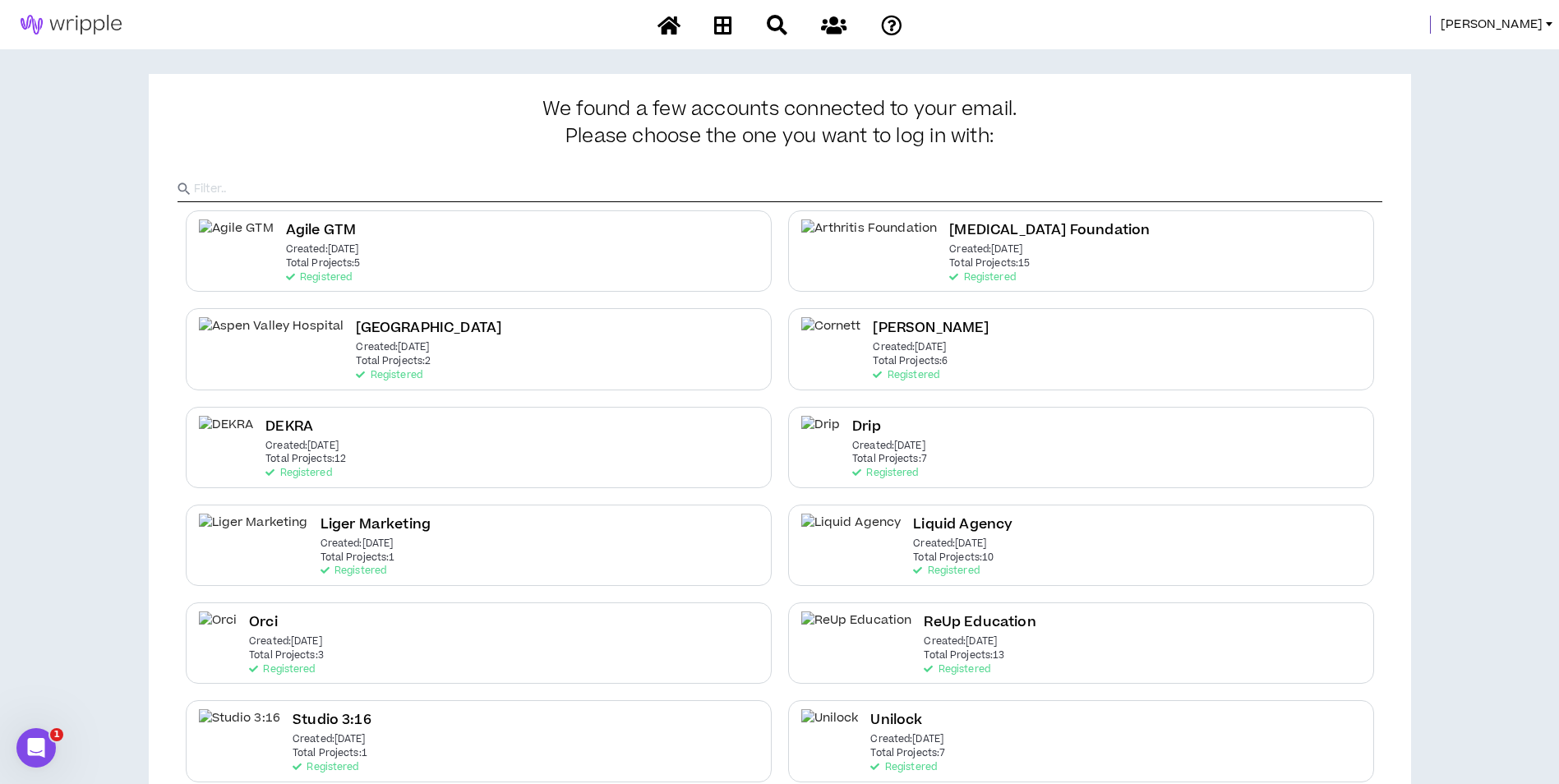
click at [1537, 23] on span "Mason" at bounding box center [1491, 24] width 102 height 18
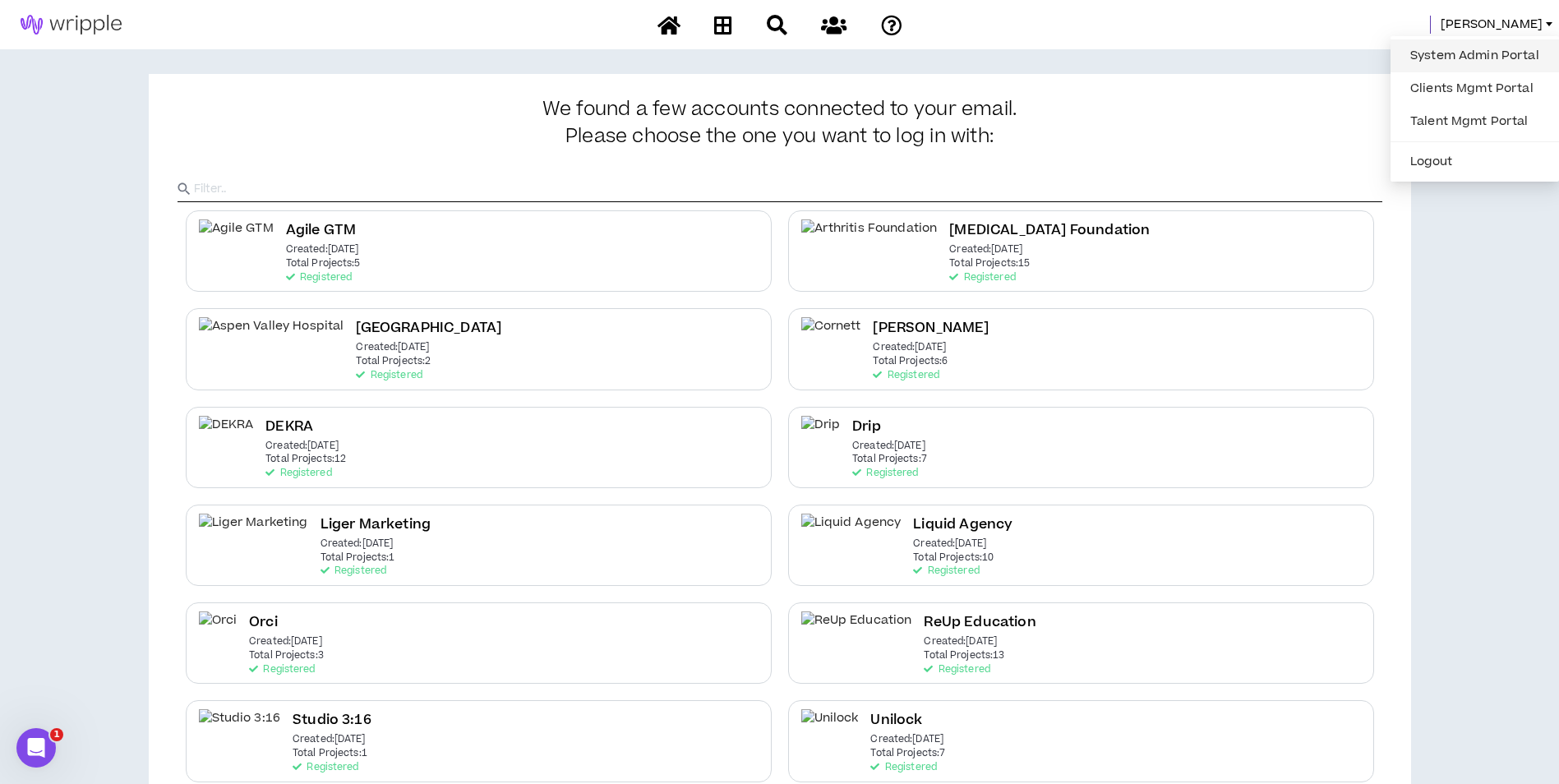
click at [1494, 59] on link "System Admin Portal" at bounding box center [1475, 56] width 149 height 25
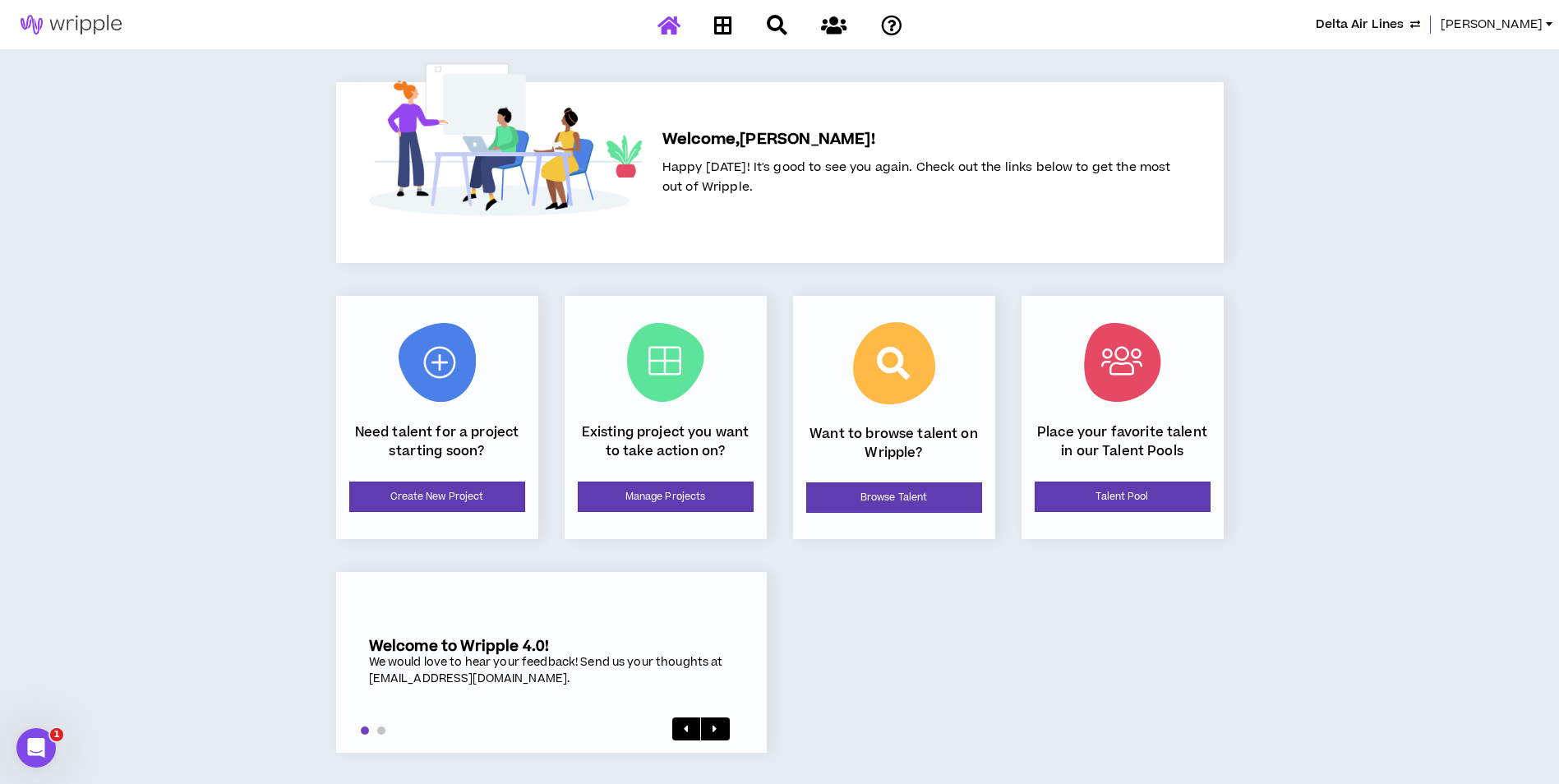
click at [1512, 28] on span "[PERSON_NAME]" at bounding box center [1491, 24] width 102 height 18
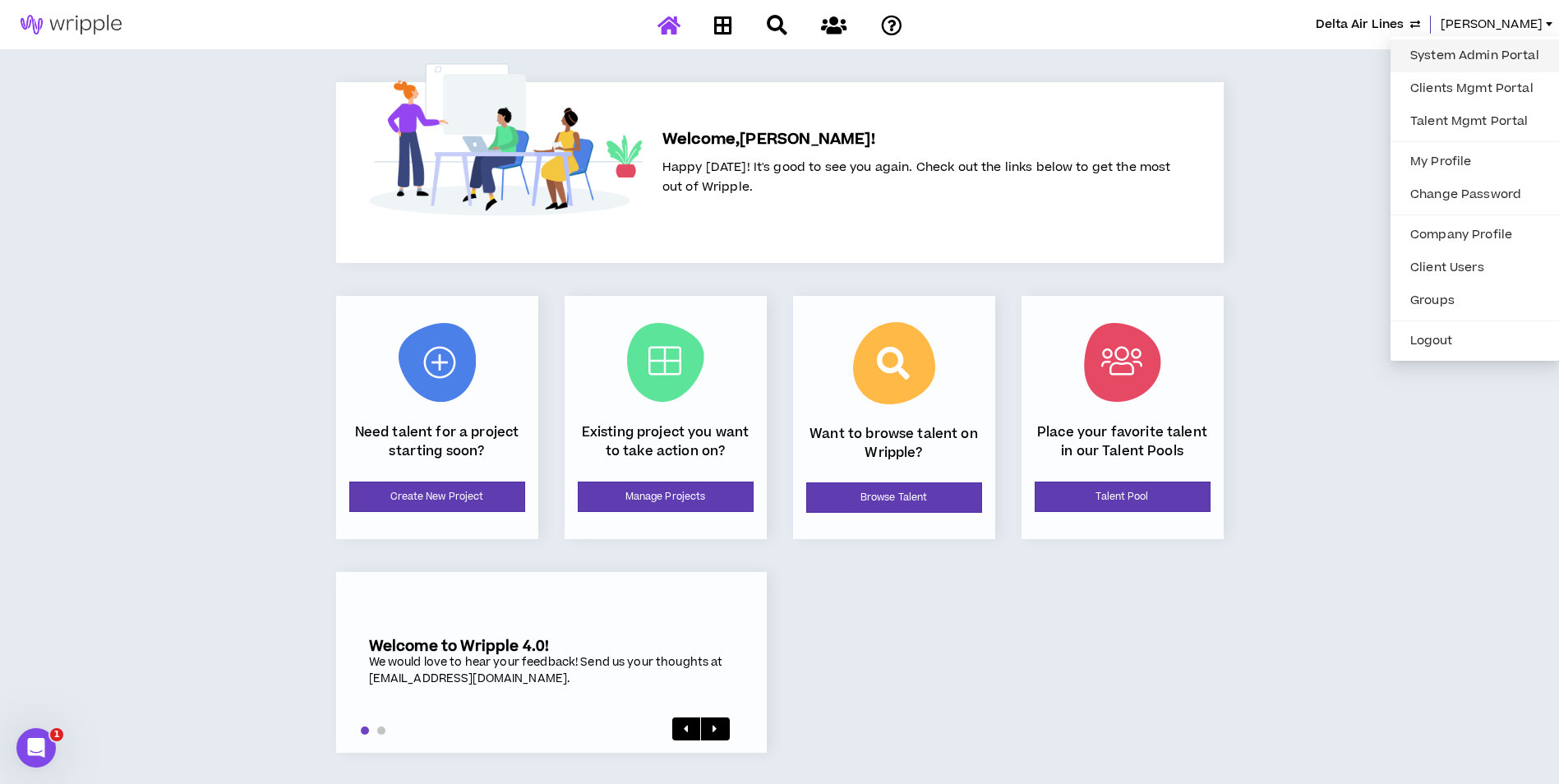
click at [1475, 49] on link "System Admin Portal" at bounding box center [1475, 56] width 149 height 25
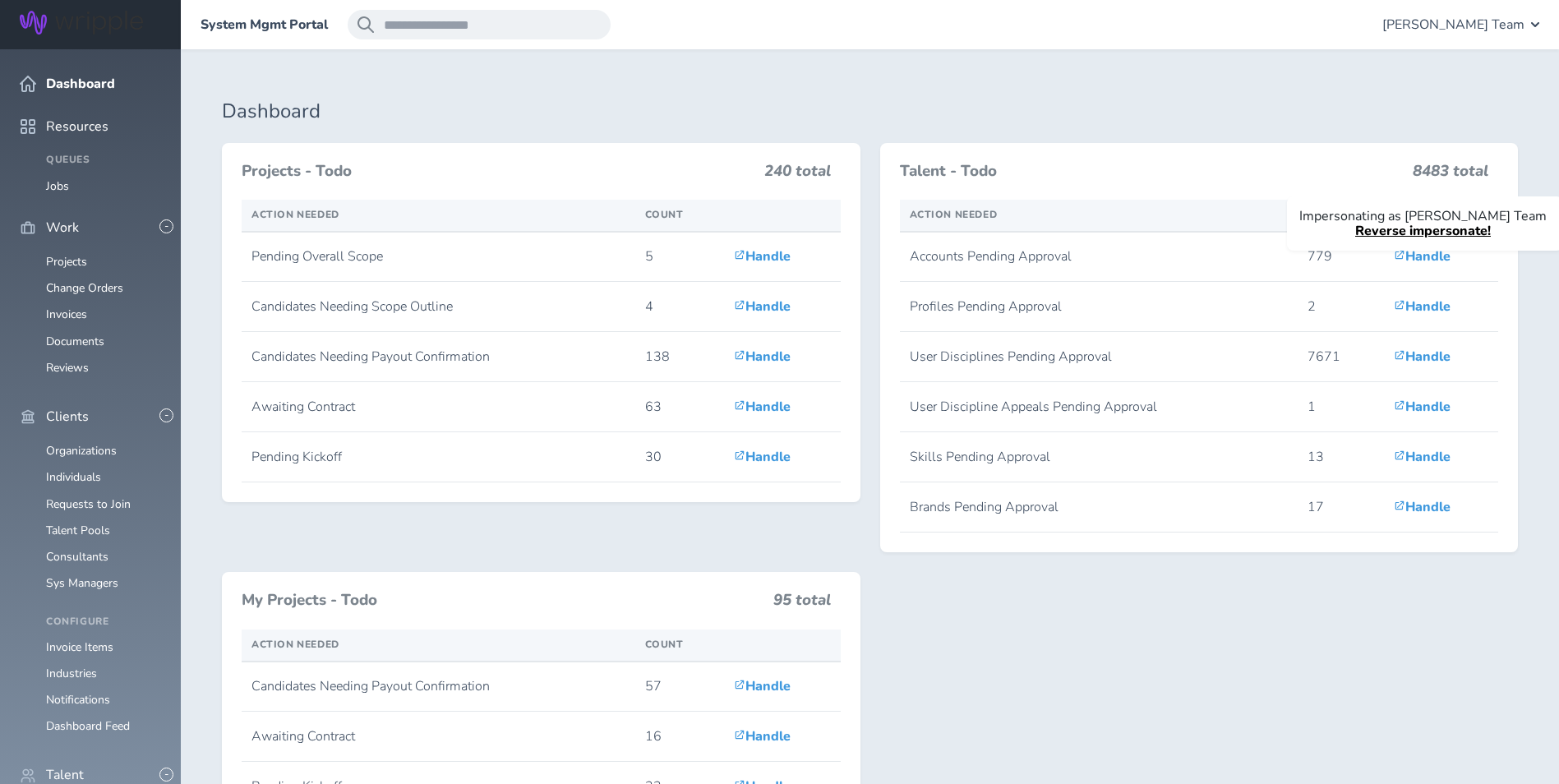
scroll to position [411, 0]
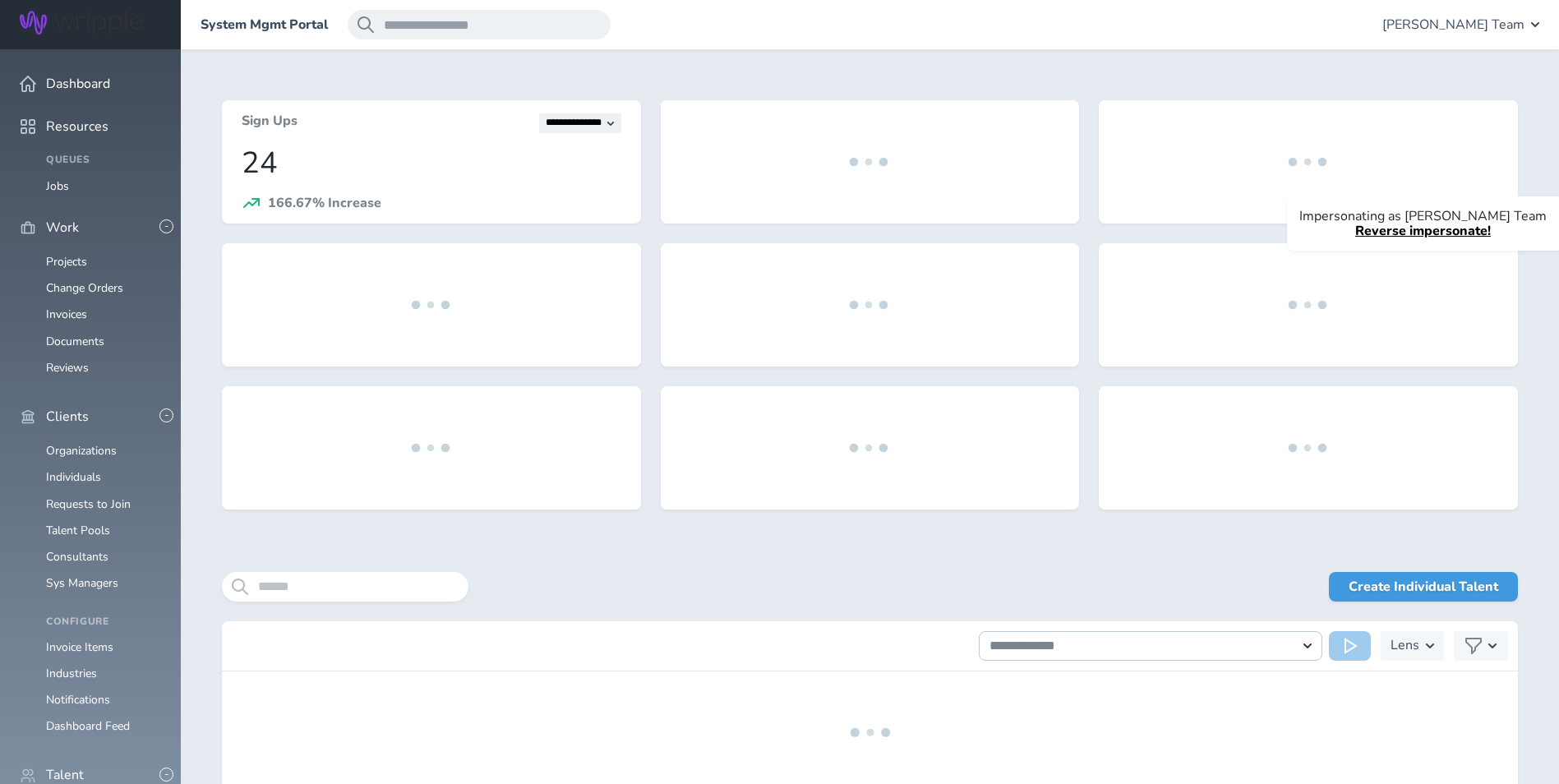
click at [322, 603] on div "Create Individual Talent" at bounding box center [869, 597] width 1296 height 50
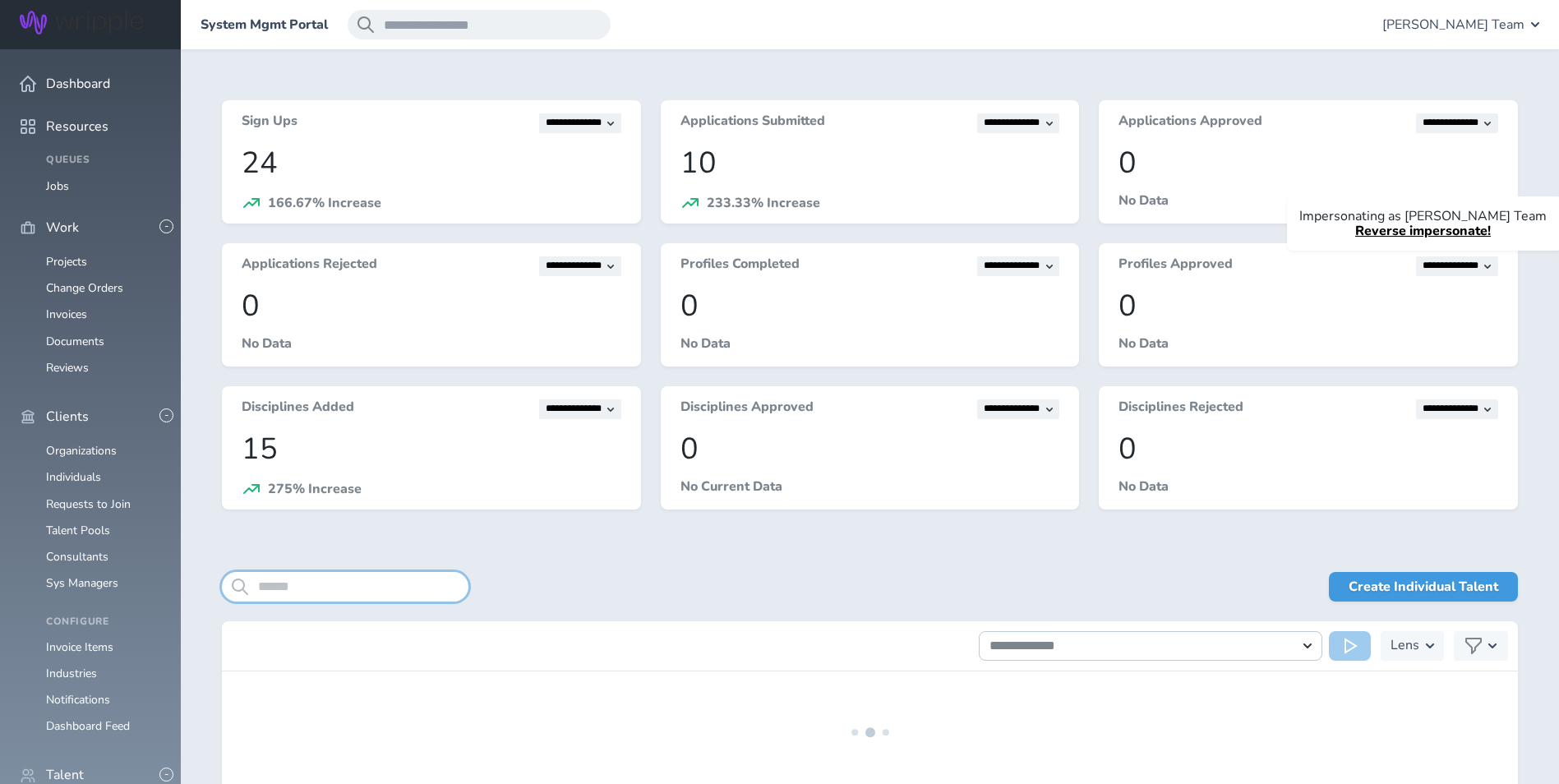
click at [325, 584] on input "search" at bounding box center [345, 586] width 246 height 30
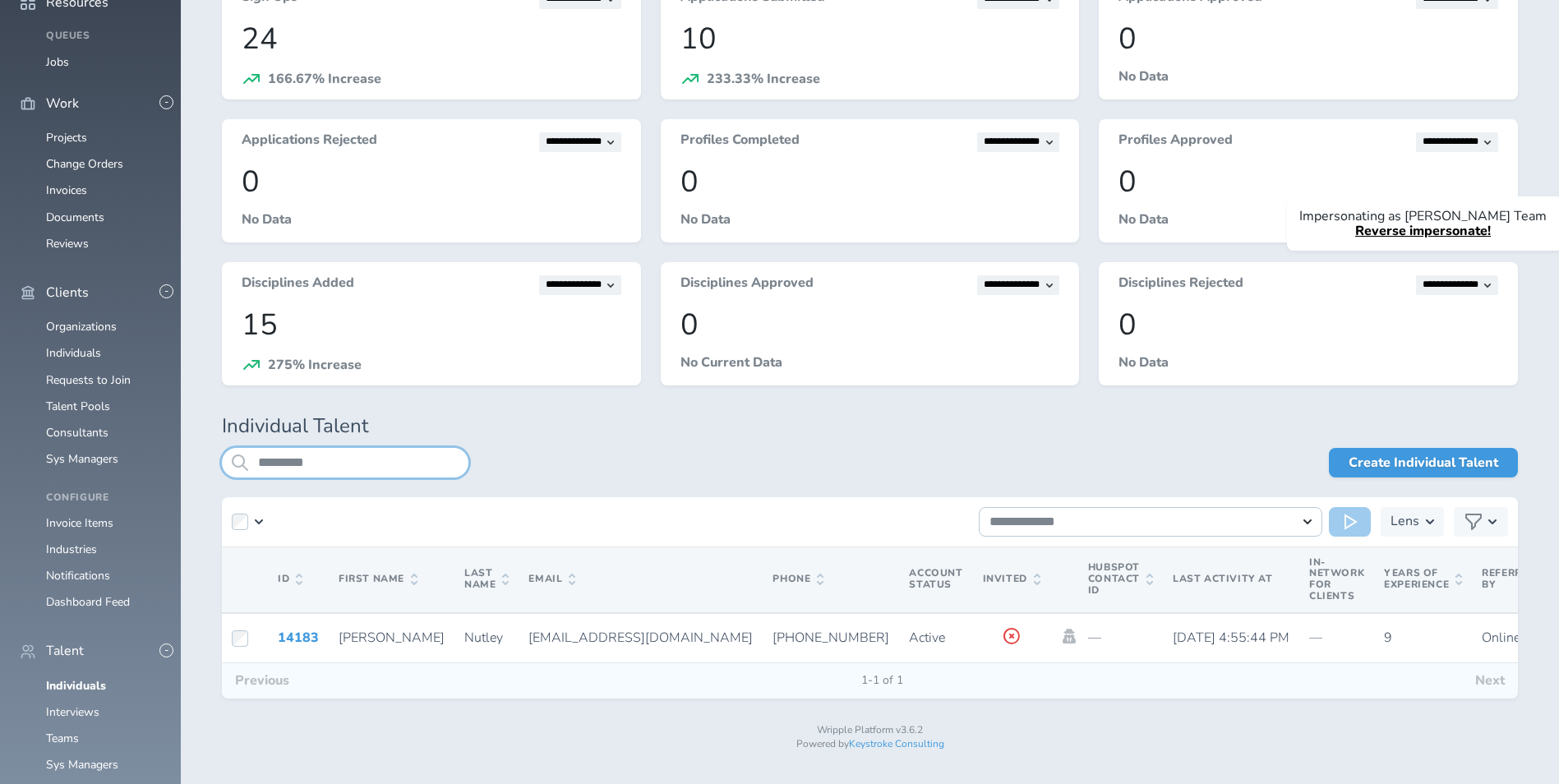
scroll to position [133, 0]
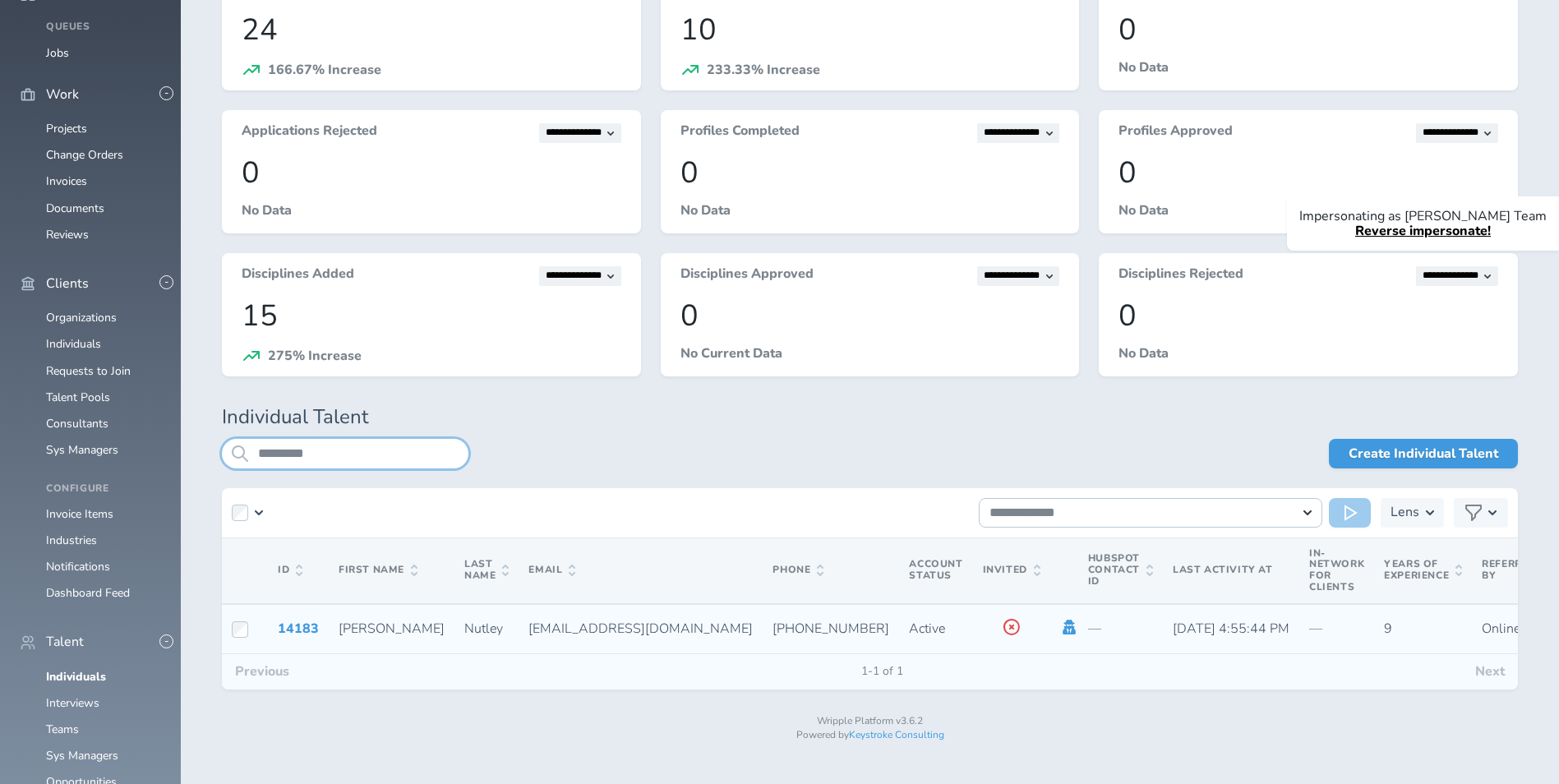
type input "*********"
click at [1060, 627] on icon at bounding box center [1069, 626] width 18 height 14
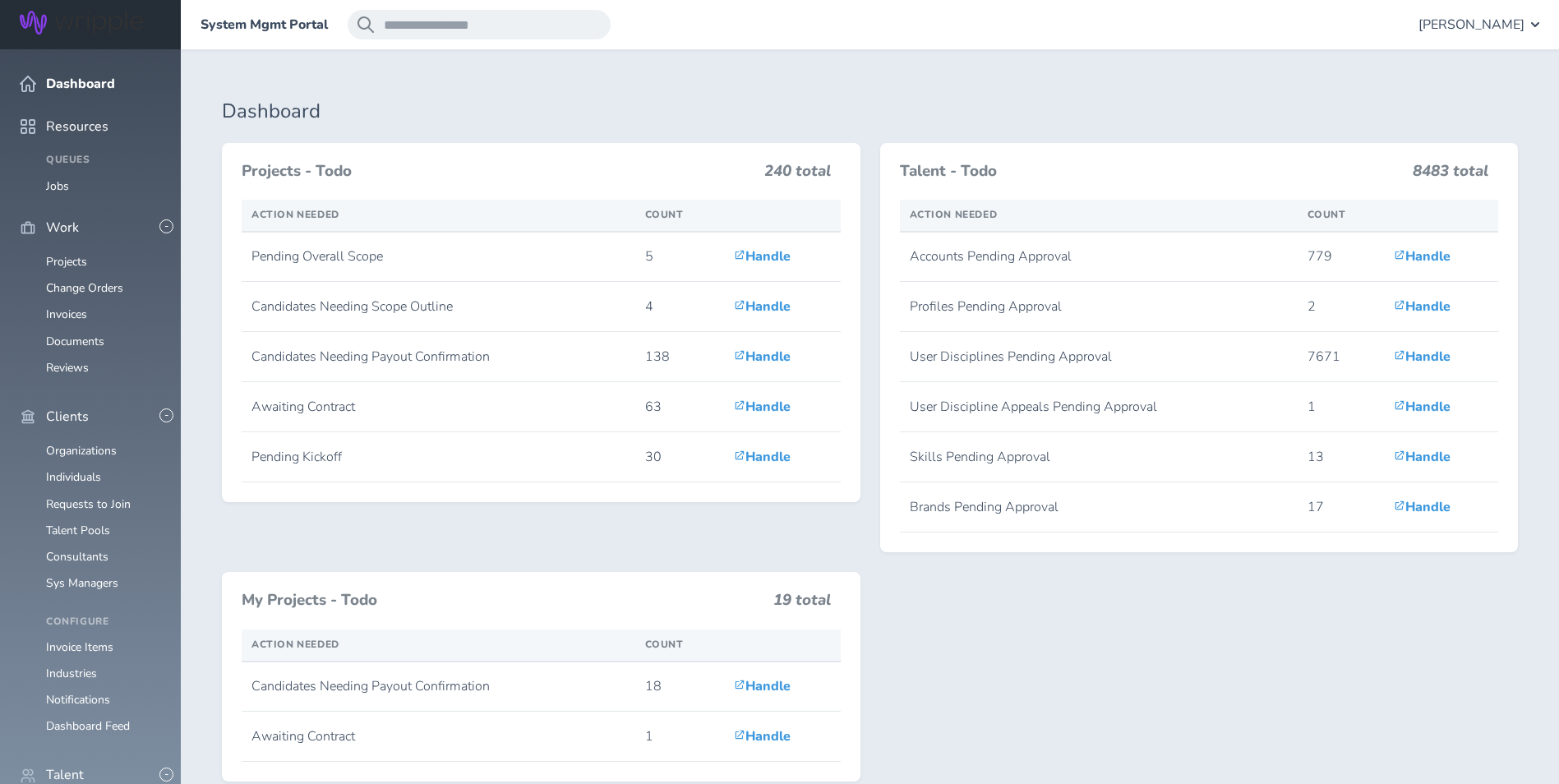
scroll to position [82, 0]
click at [93, 443] on link "Organizations" at bounding box center [81, 451] width 71 height 15
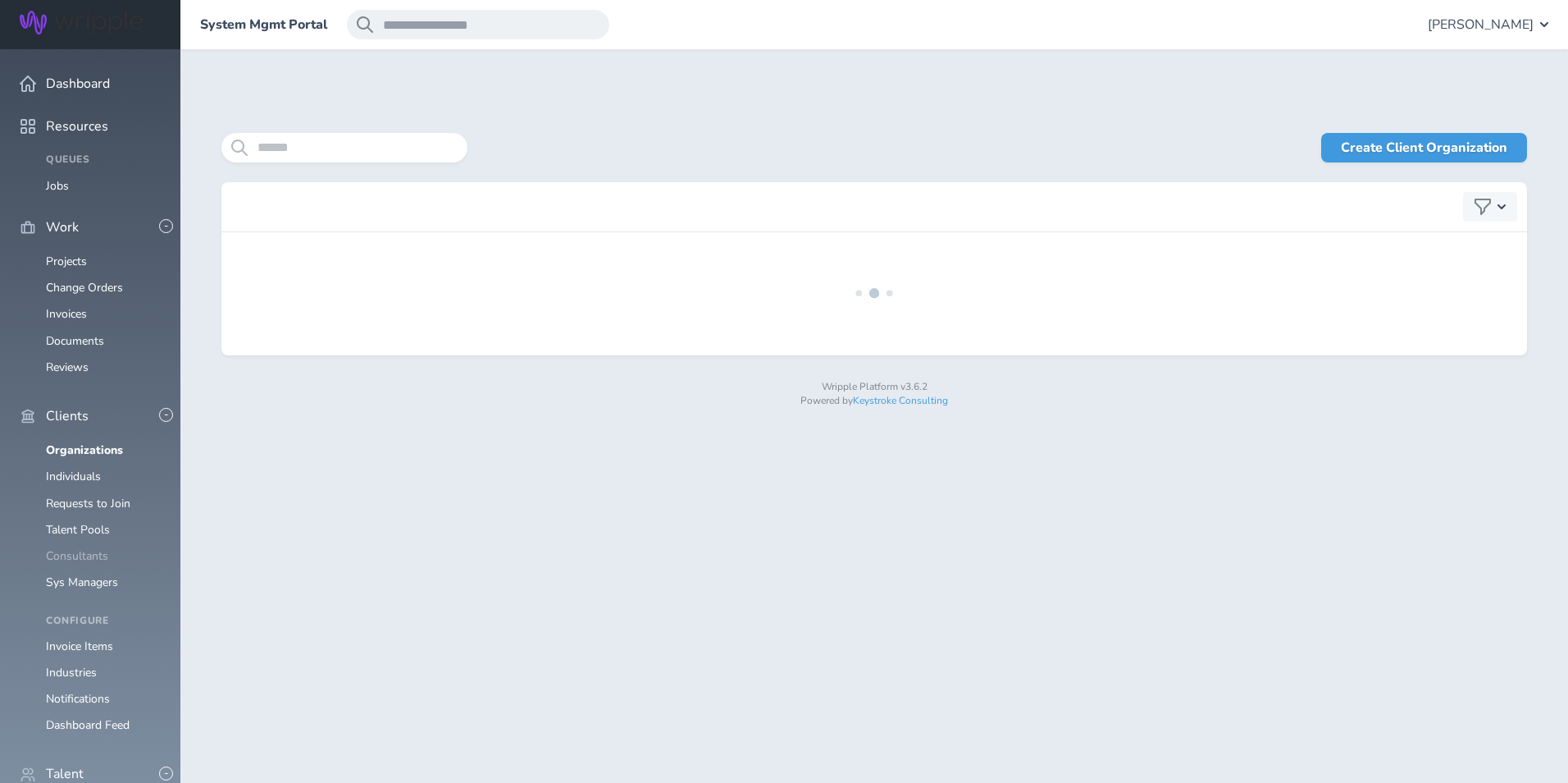
click at [91, 548] on link "Consultants" at bounding box center [76, 556] width 62 height 15
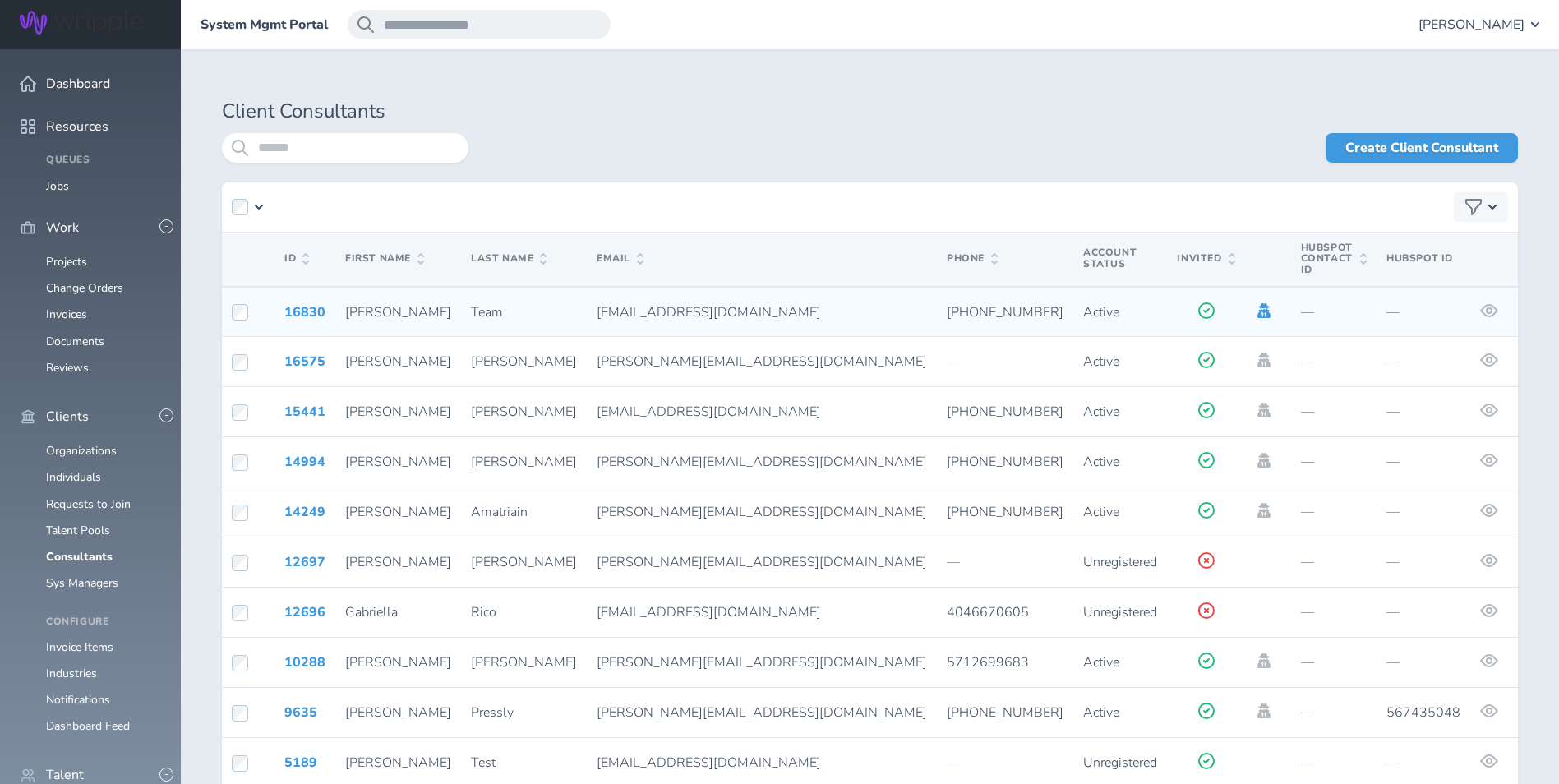
click at [1258, 304] on icon at bounding box center [1265, 310] width 13 height 14
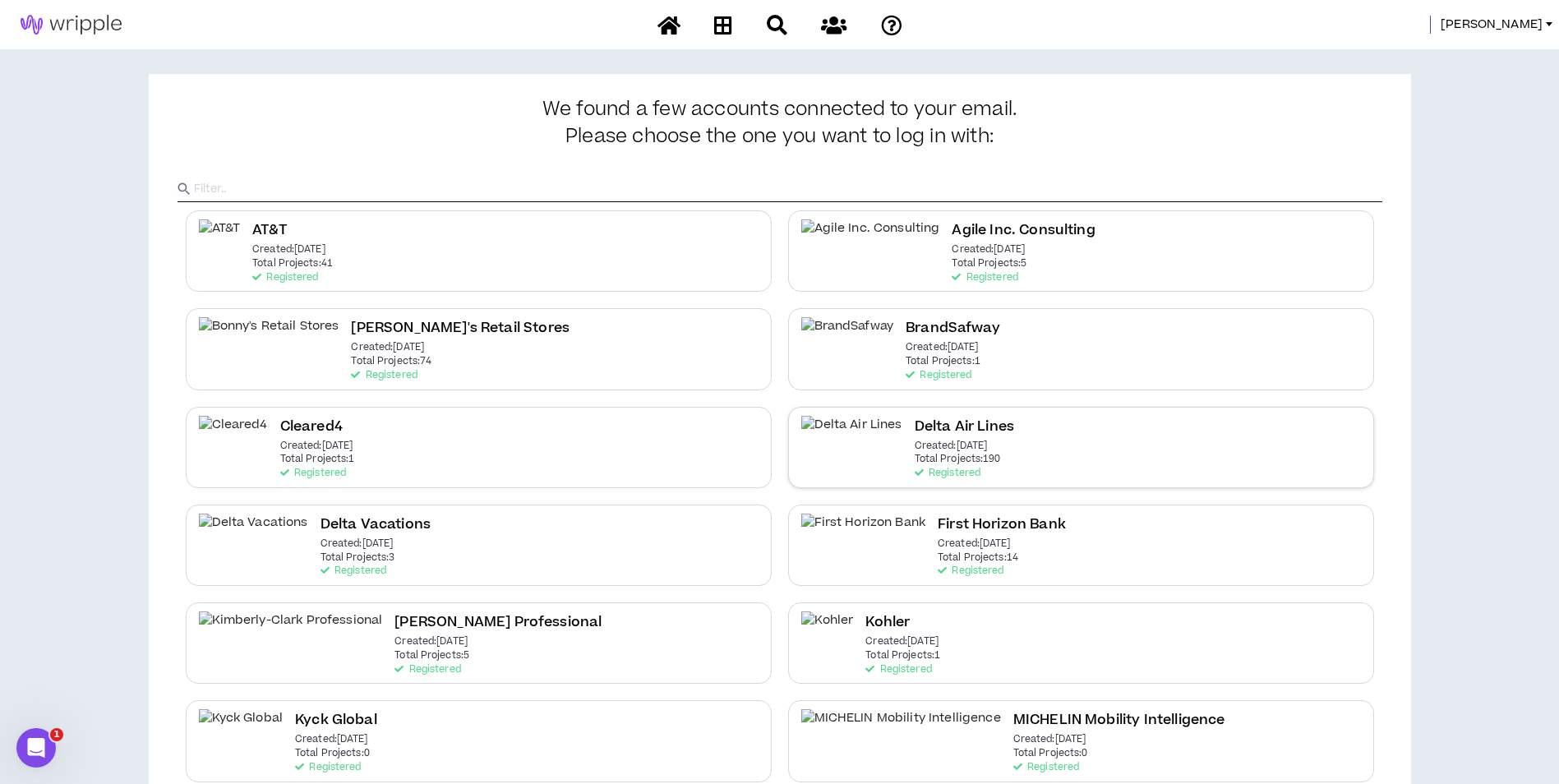
click at [935, 456] on p "Total Projects: 190" at bounding box center [958, 459] width 86 height 11
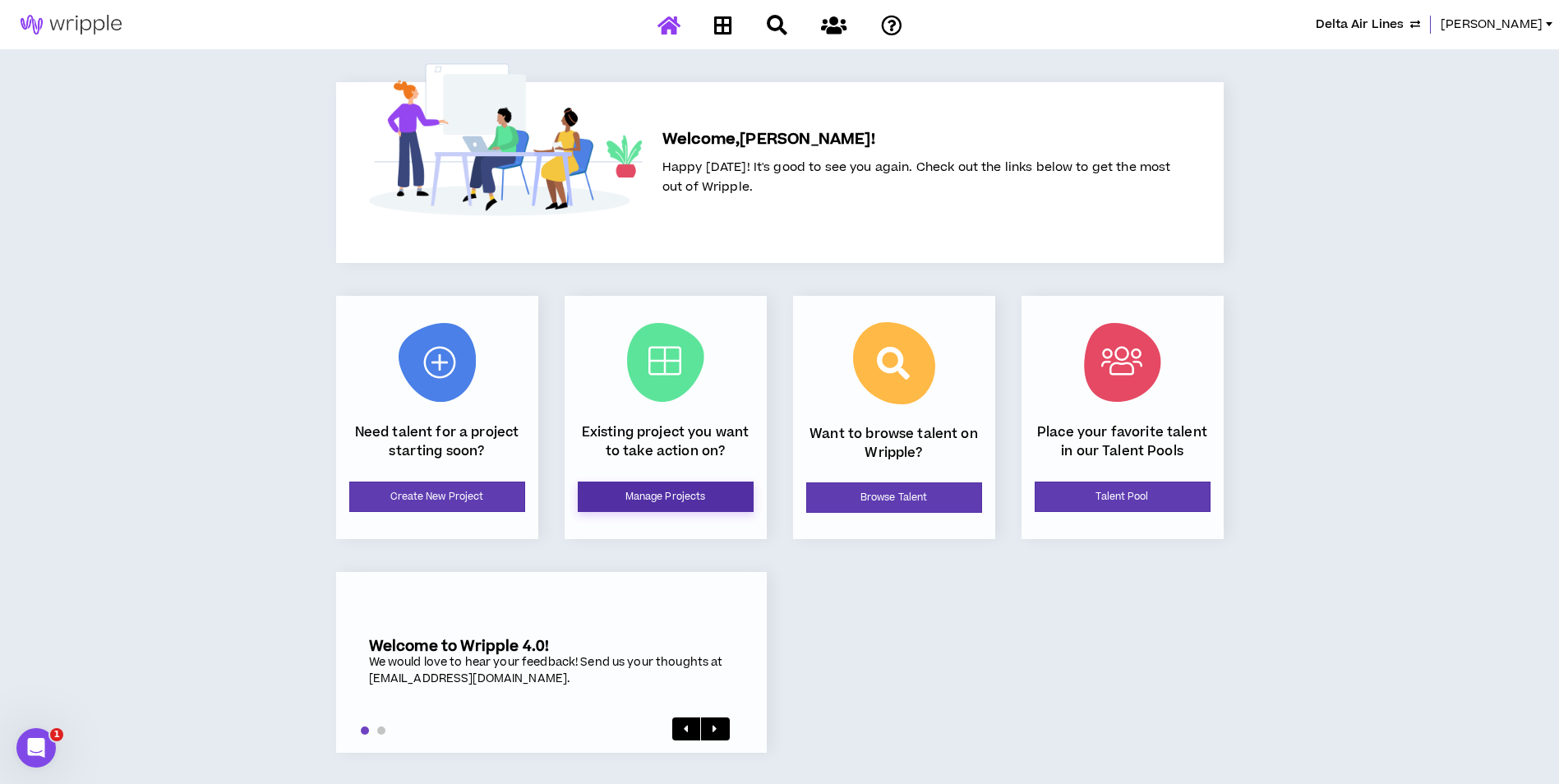
click at [686, 494] on link "Manage Projects" at bounding box center [666, 497] width 176 height 31
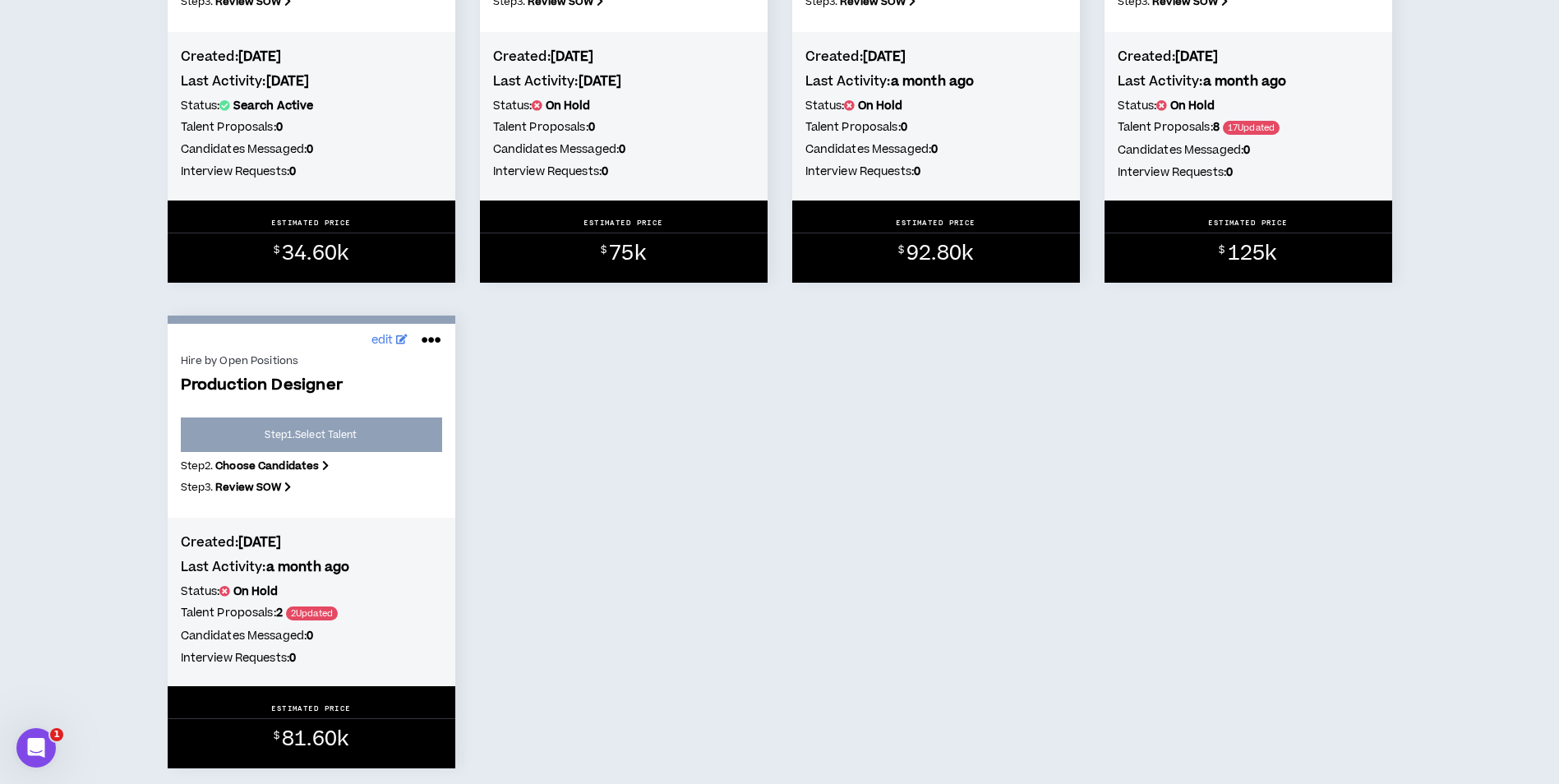
scroll to position [1069, 0]
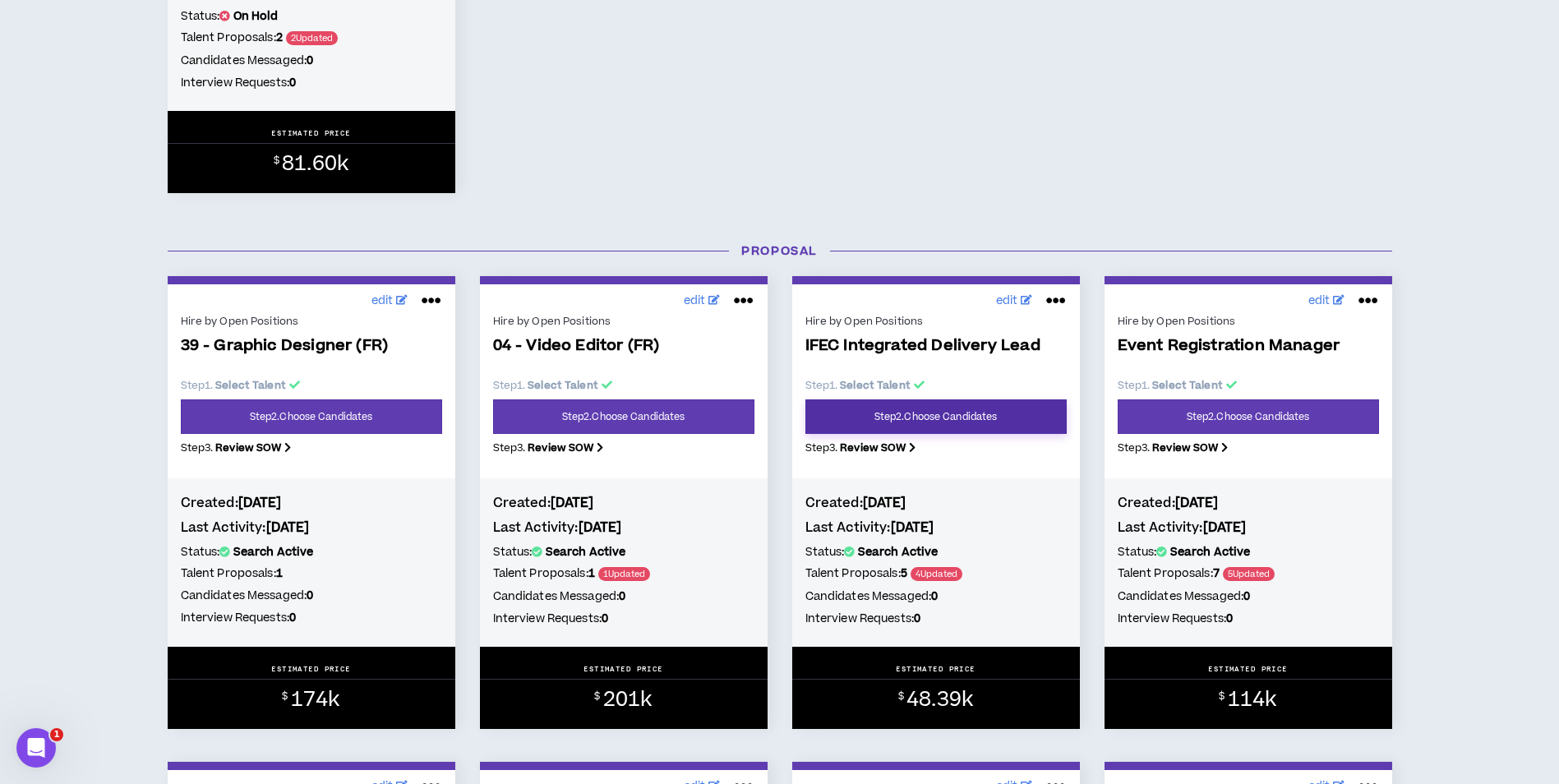
click at [991, 426] on link "Step 2 . Choose Candidates" at bounding box center [936, 416] width 262 height 34
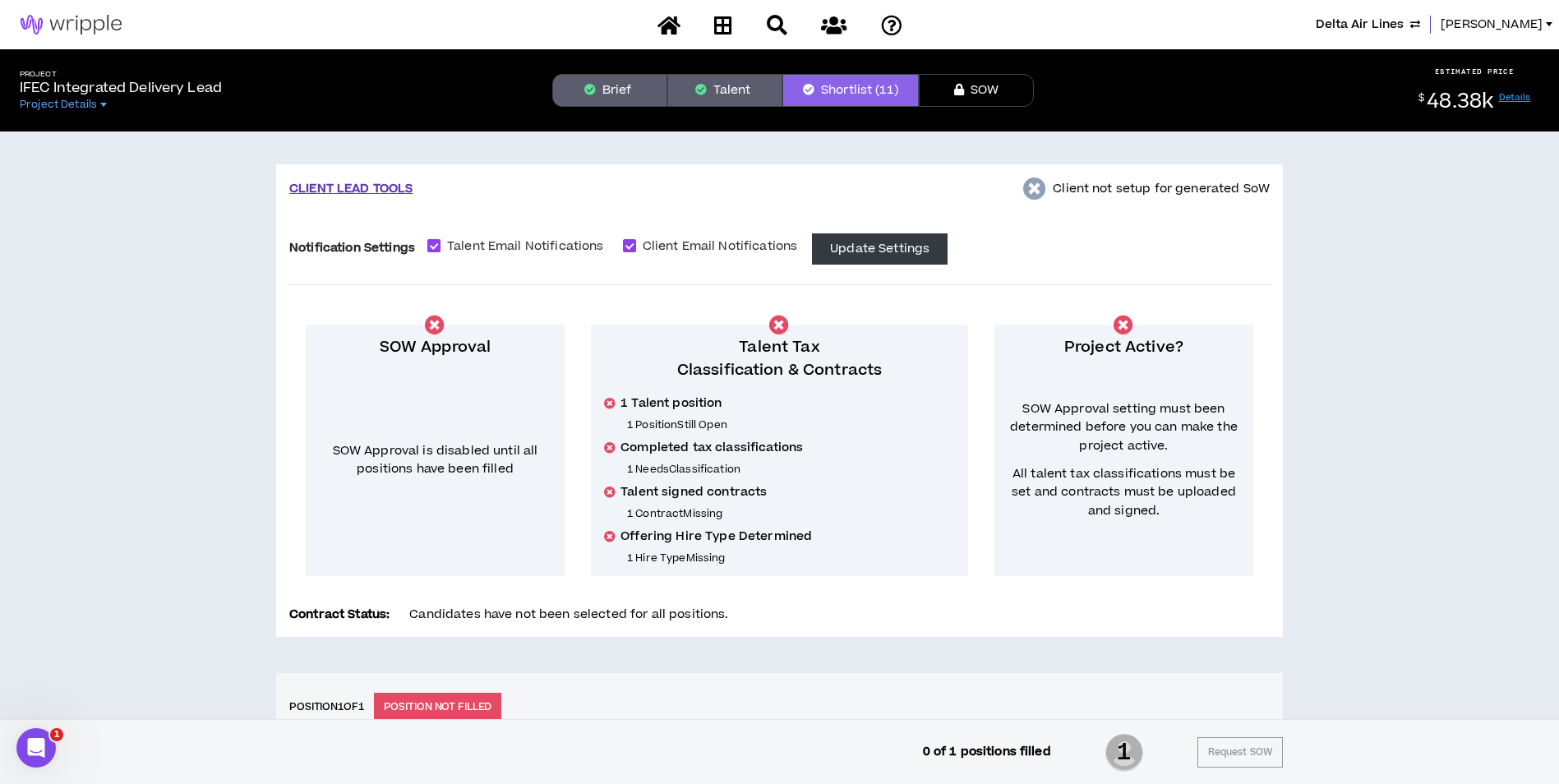
click at [624, 90] on button "Brief" at bounding box center [609, 90] width 115 height 32
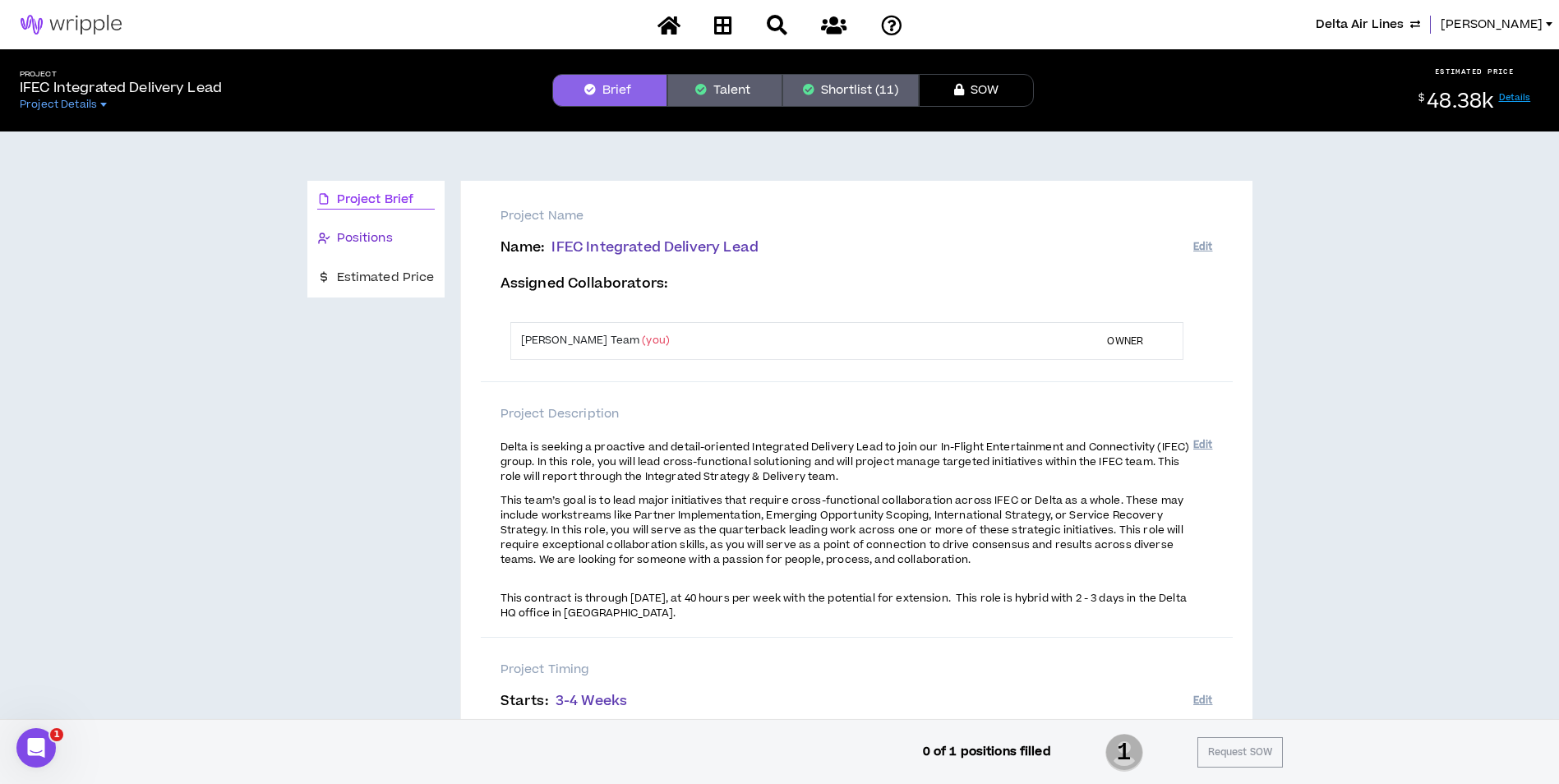
click at [347, 237] on span "Positions" at bounding box center [365, 238] width 56 height 18
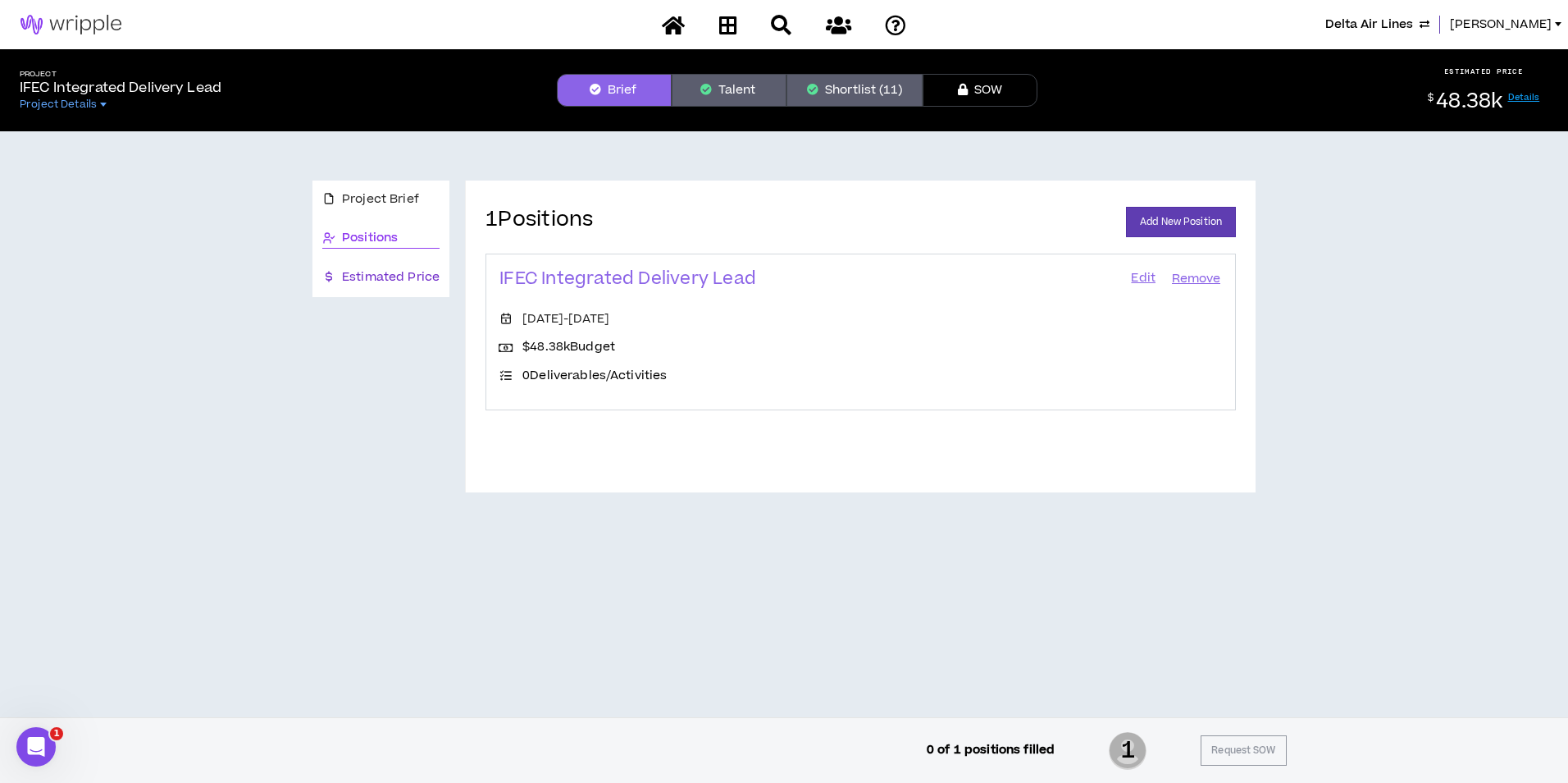
click at [388, 277] on span "Estimated Price" at bounding box center [391, 277] width 97 height 18
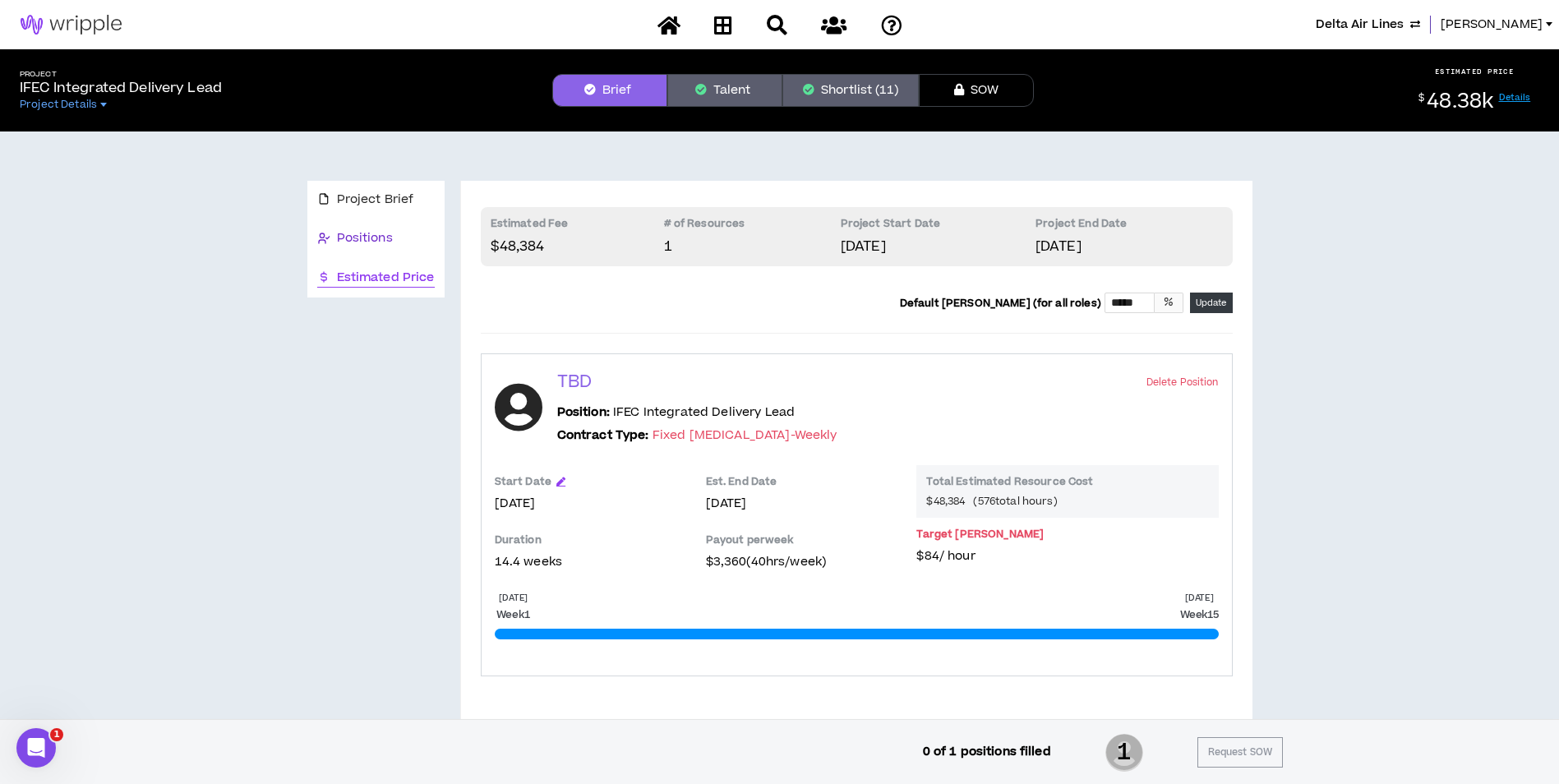
click at [401, 237] on div "Positions" at bounding box center [375, 238] width 117 height 18
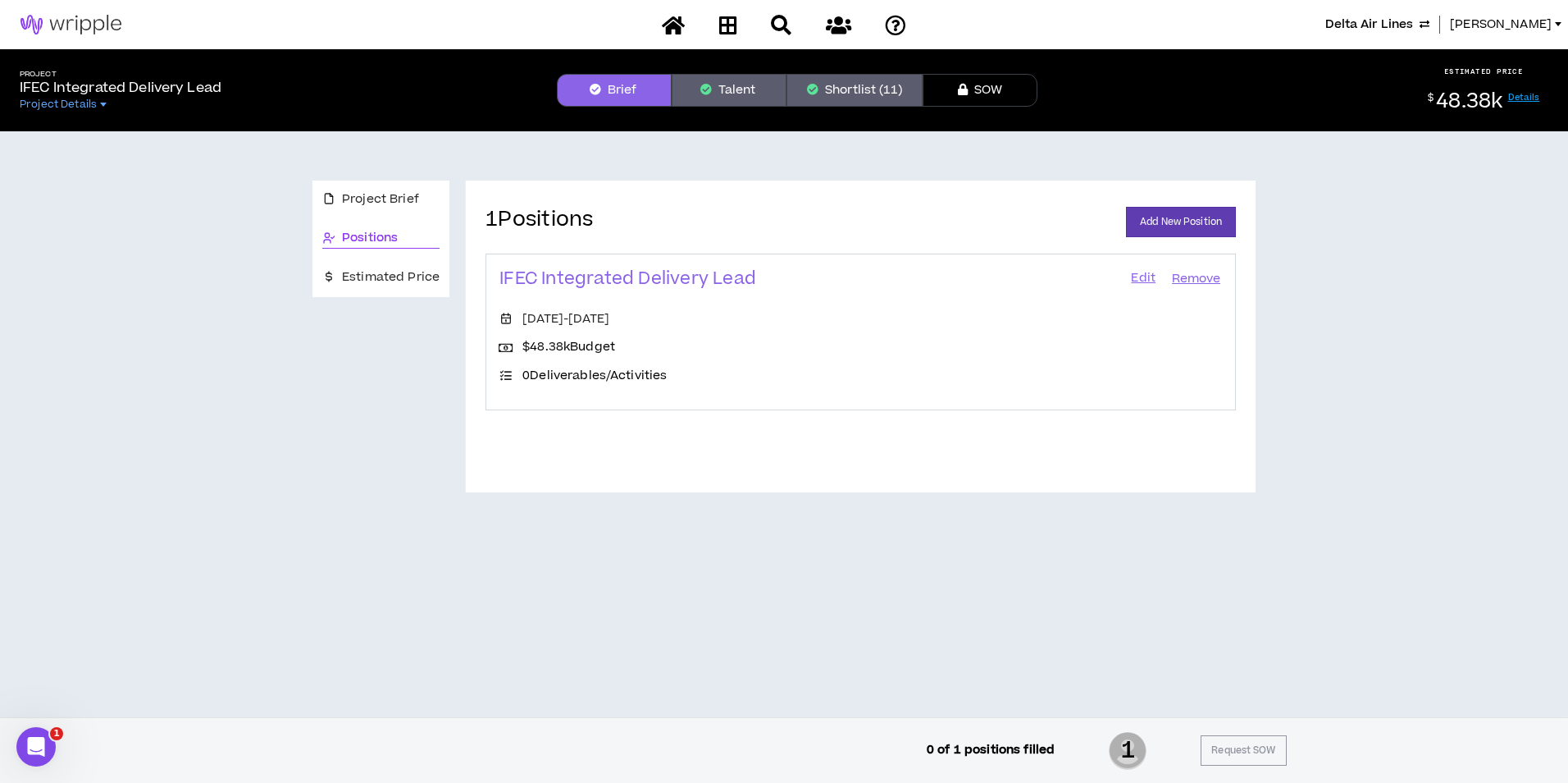
click at [1147, 278] on link "Edit" at bounding box center [1143, 279] width 28 height 23
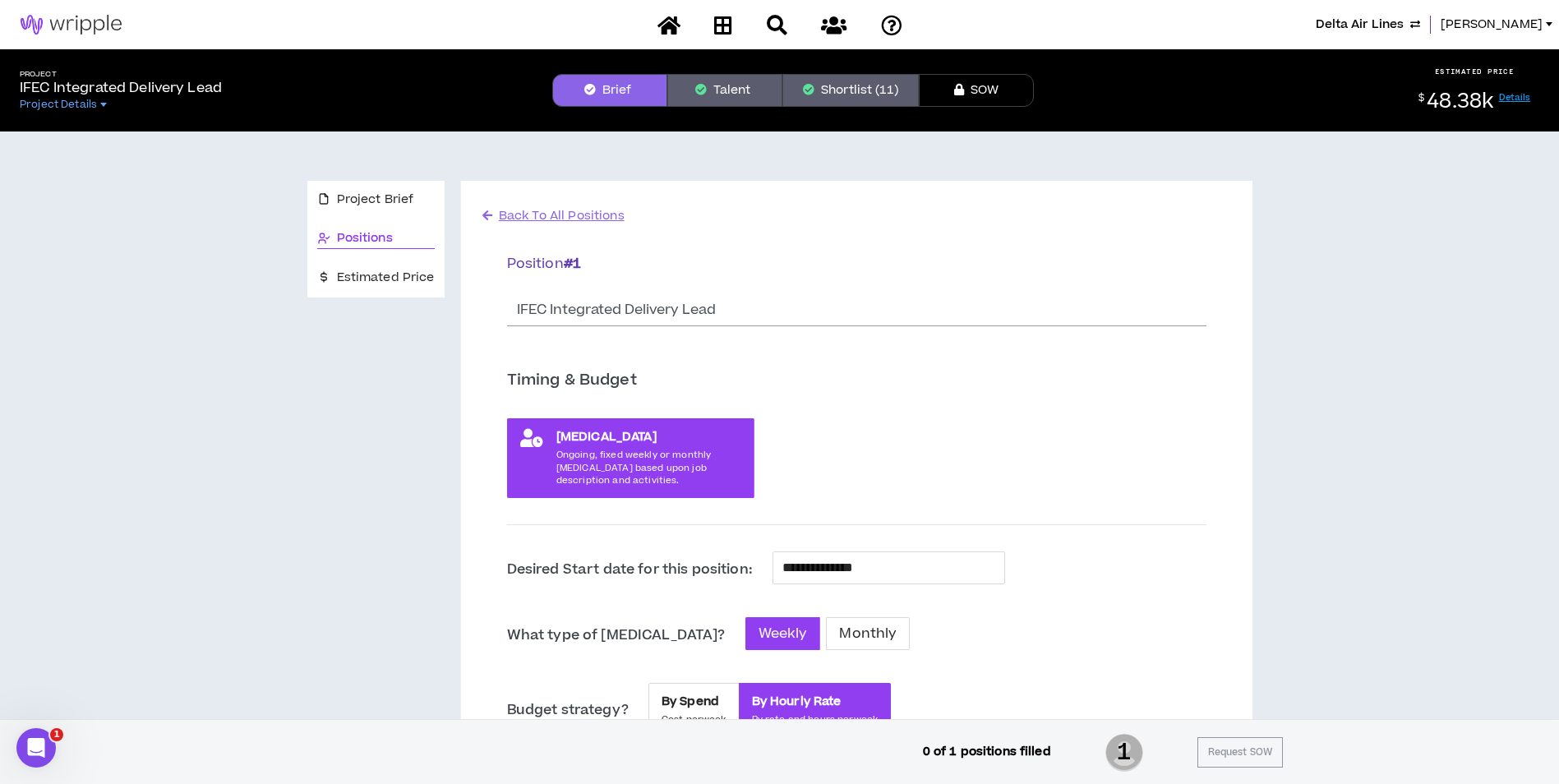
click at [825, 98] on button "Shortlist (11)" at bounding box center [850, 90] width 137 height 32
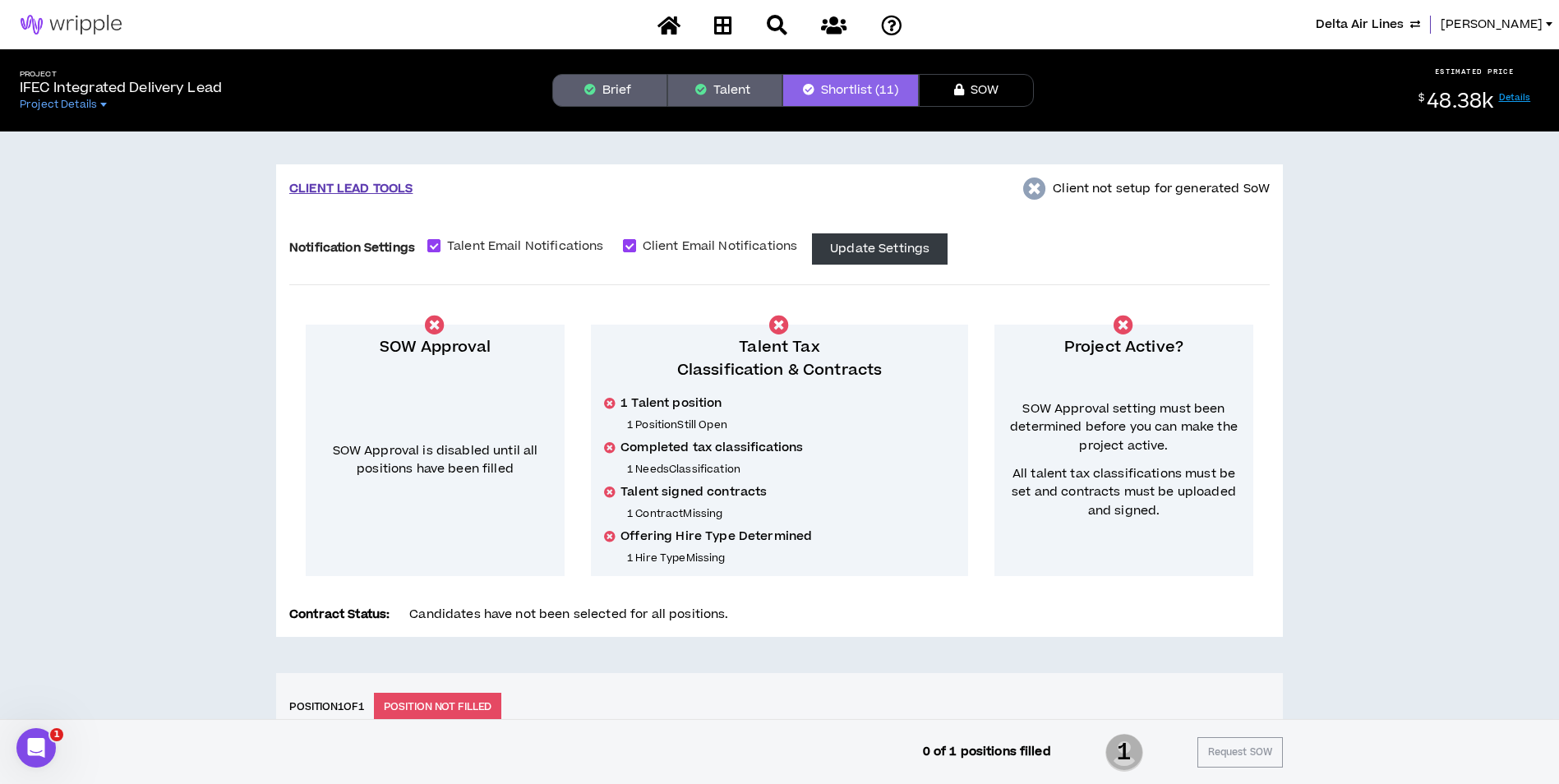
click at [651, 95] on button "Brief" at bounding box center [609, 90] width 115 height 32
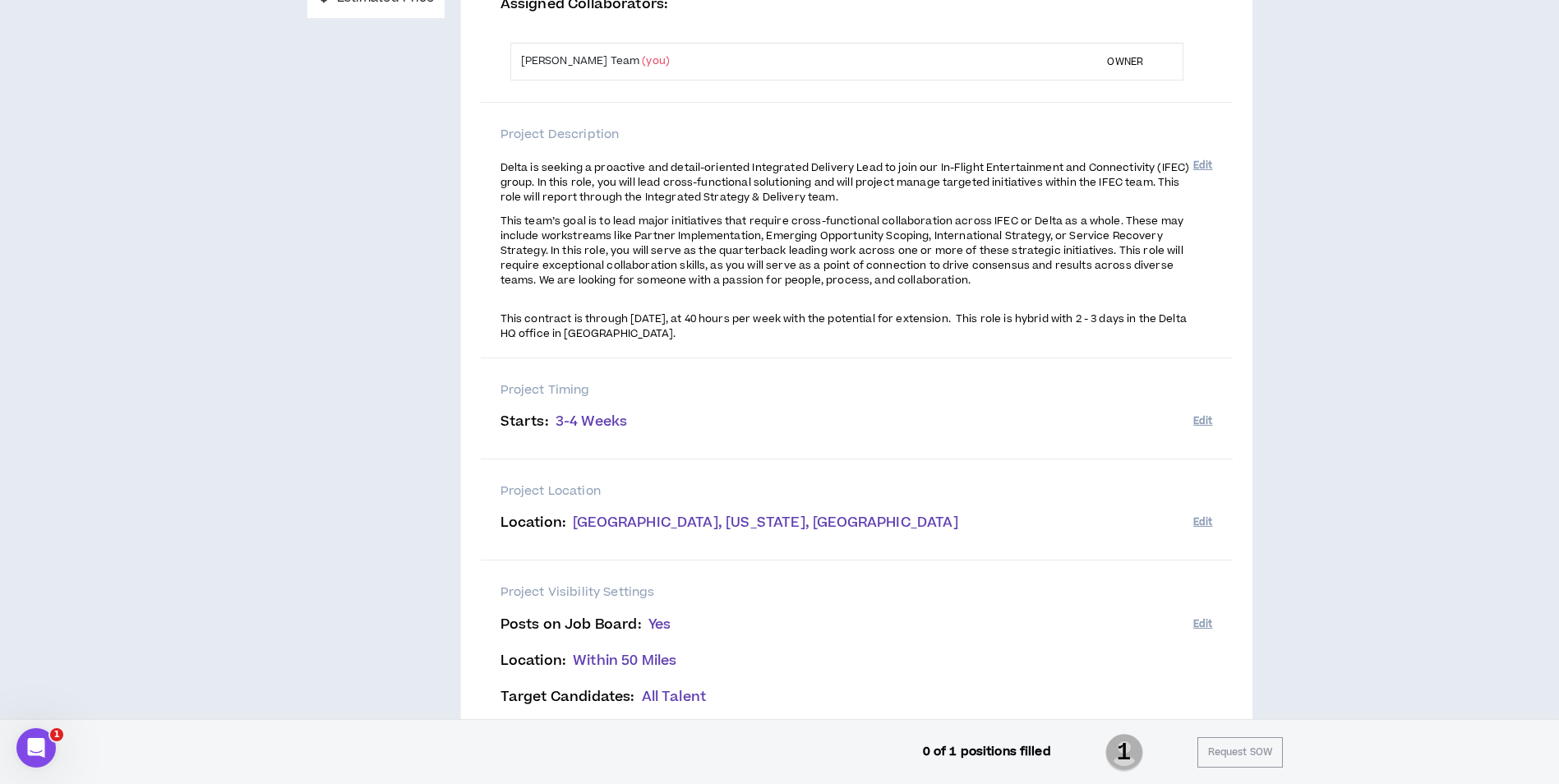
scroll to position [143, 0]
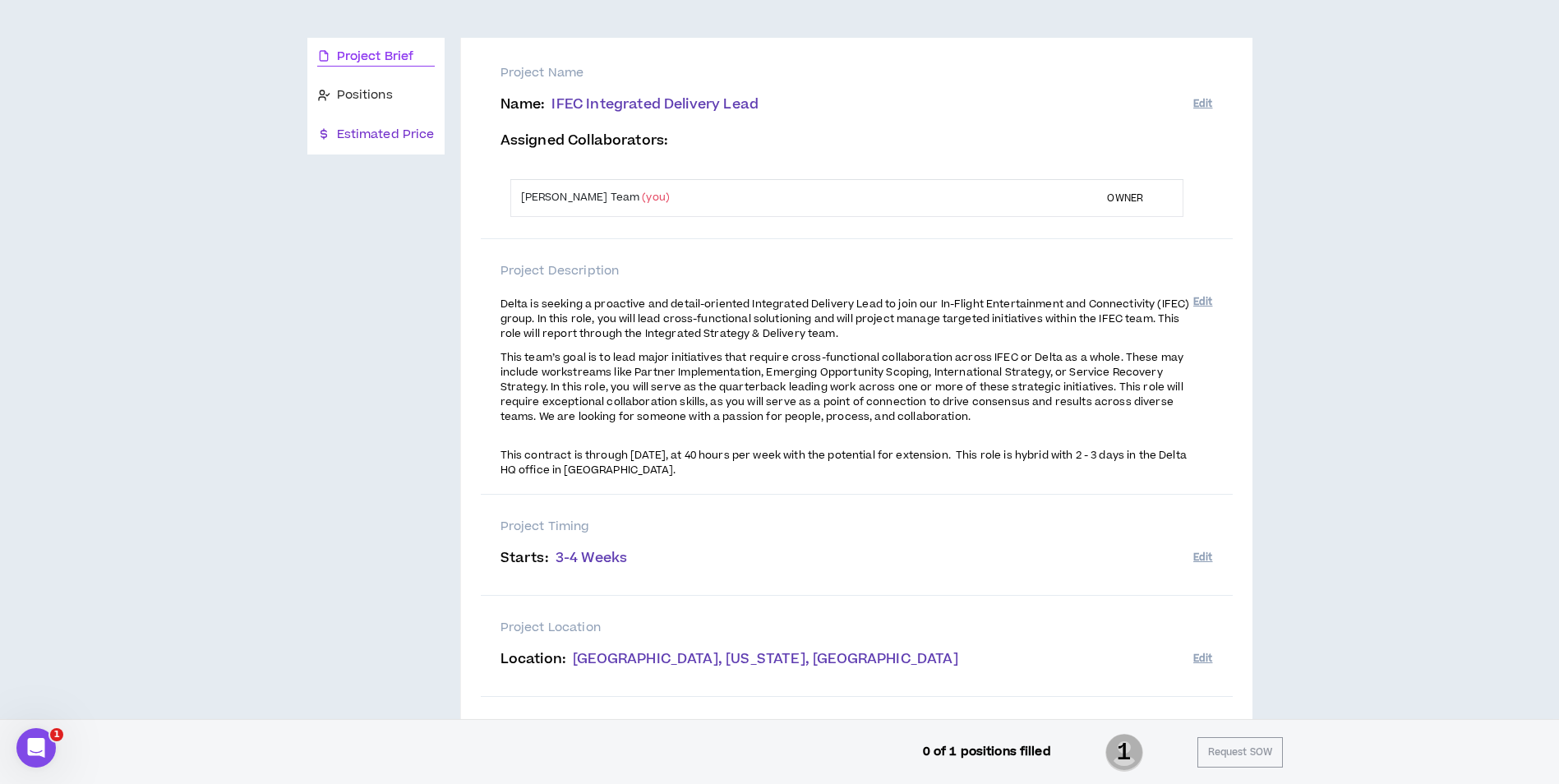
click at [404, 136] on span "Estimated Price" at bounding box center [386, 135] width 97 height 18
